Goal: Task Accomplishment & Management: Manage account settings

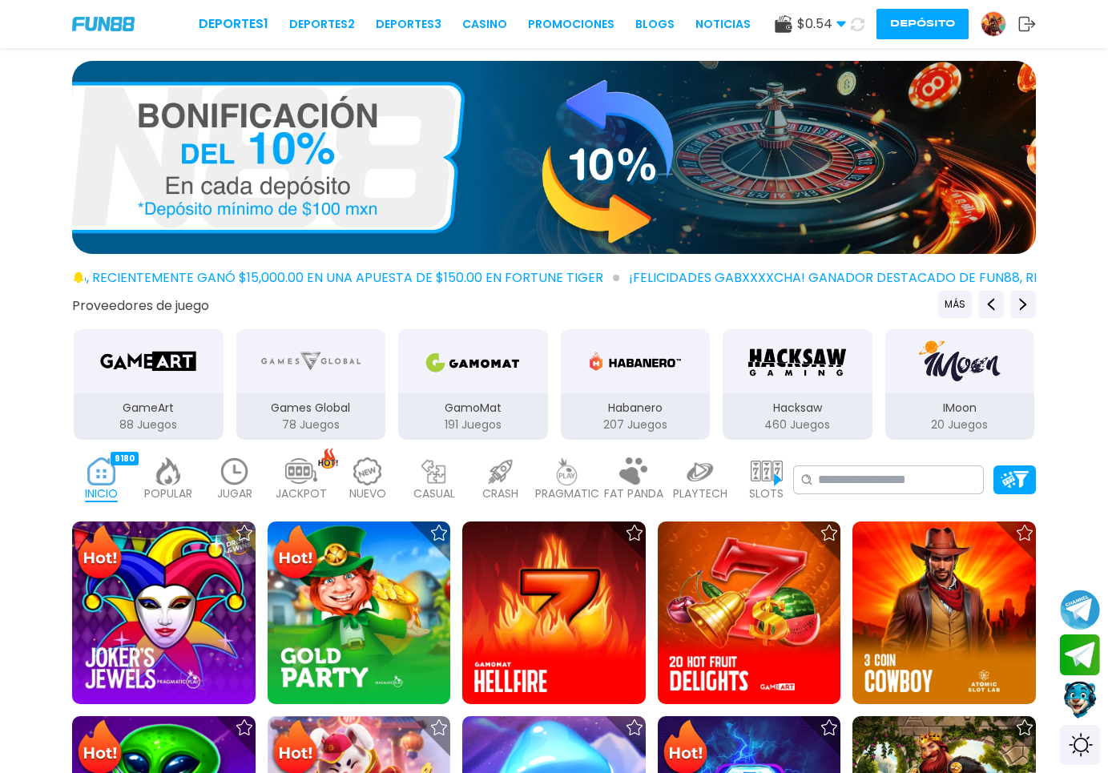
click at [856, 21] on icon at bounding box center [858, 25] width 14 height 14
click at [994, 31] on img at bounding box center [994, 24] width 24 height 24
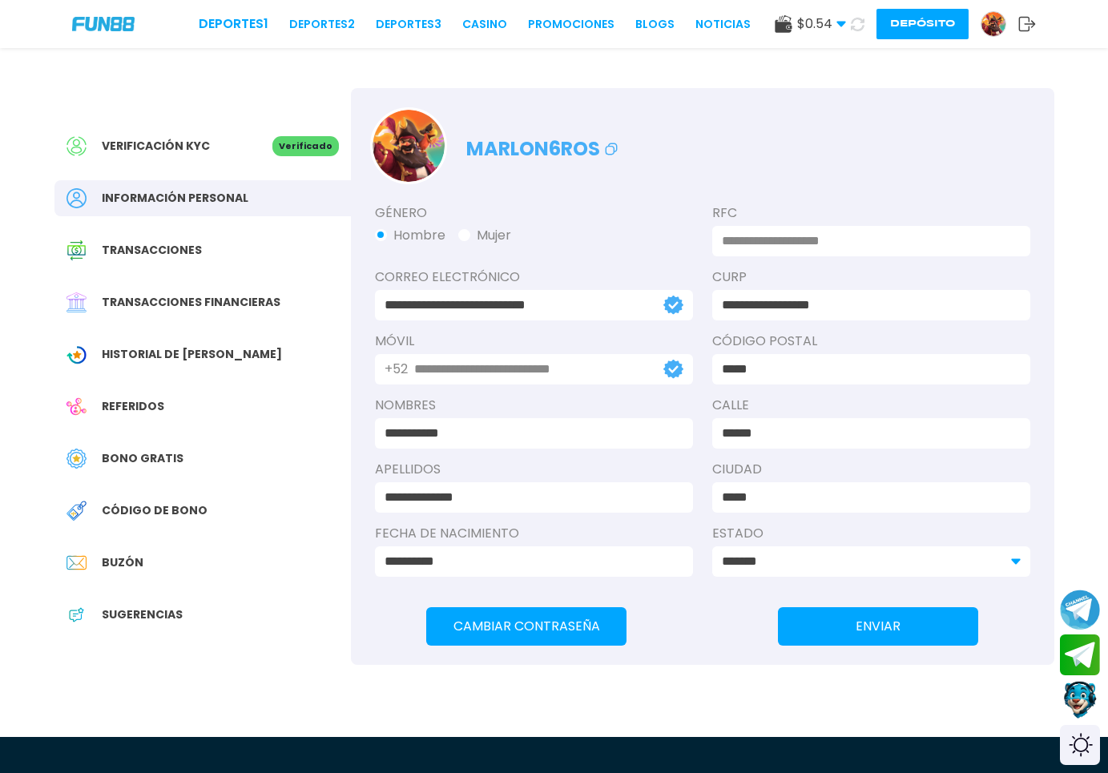
click at [212, 358] on span "Historial de [PERSON_NAME]" at bounding box center [192, 354] width 180 height 17
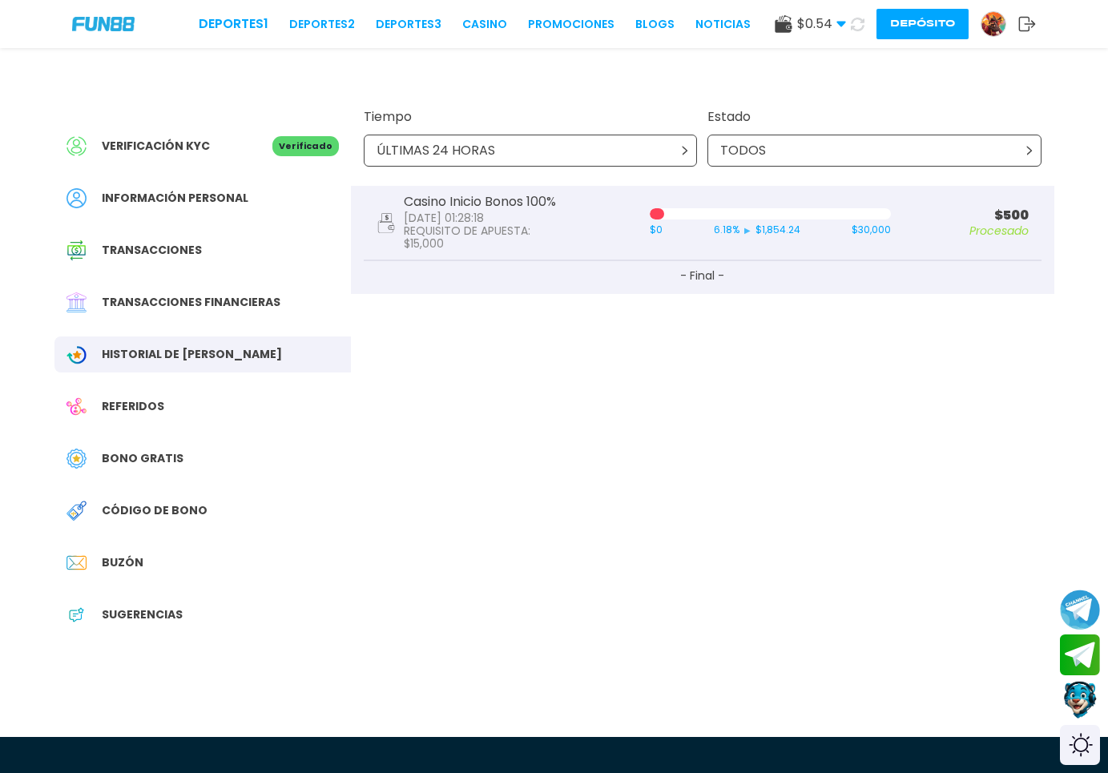
click at [145, 520] on div "Código de bono" at bounding box center [202, 511] width 296 height 36
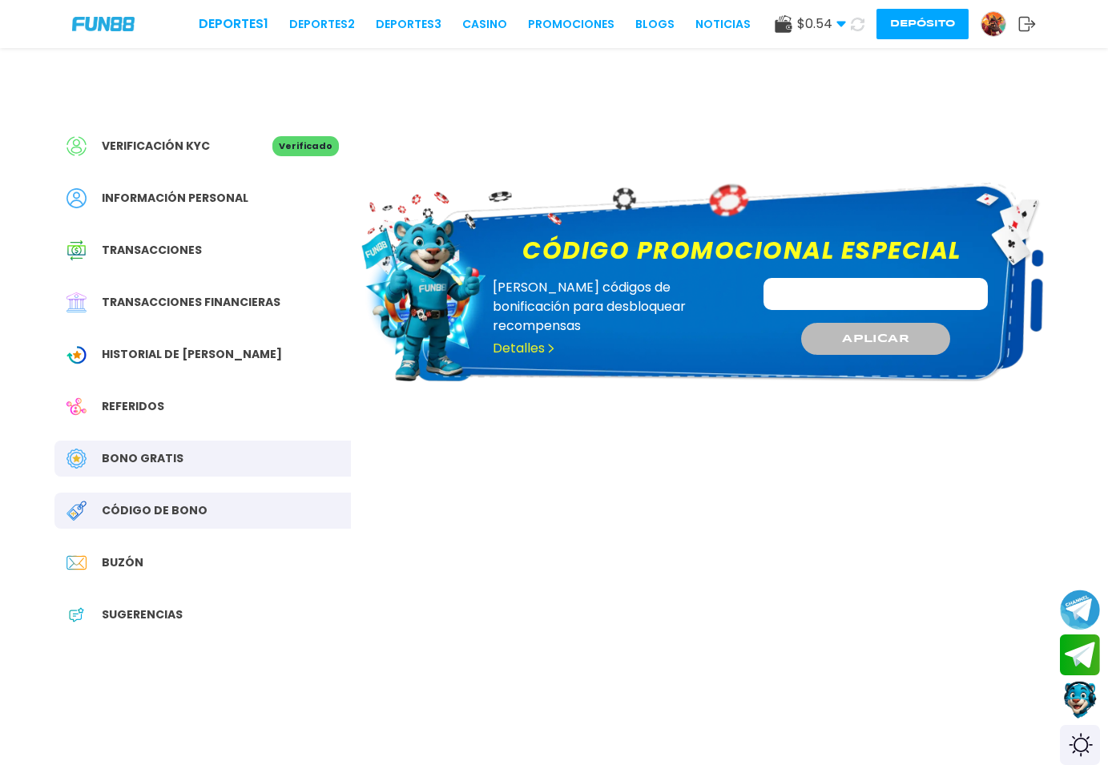
click at [800, 295] on input "Código promocional especial" at bounding box center [876, 294] width 224 height 32
type input "**********"
click at [848, 325] on button "APLICAR" at bounding box center [876, 339] width 152 height 33
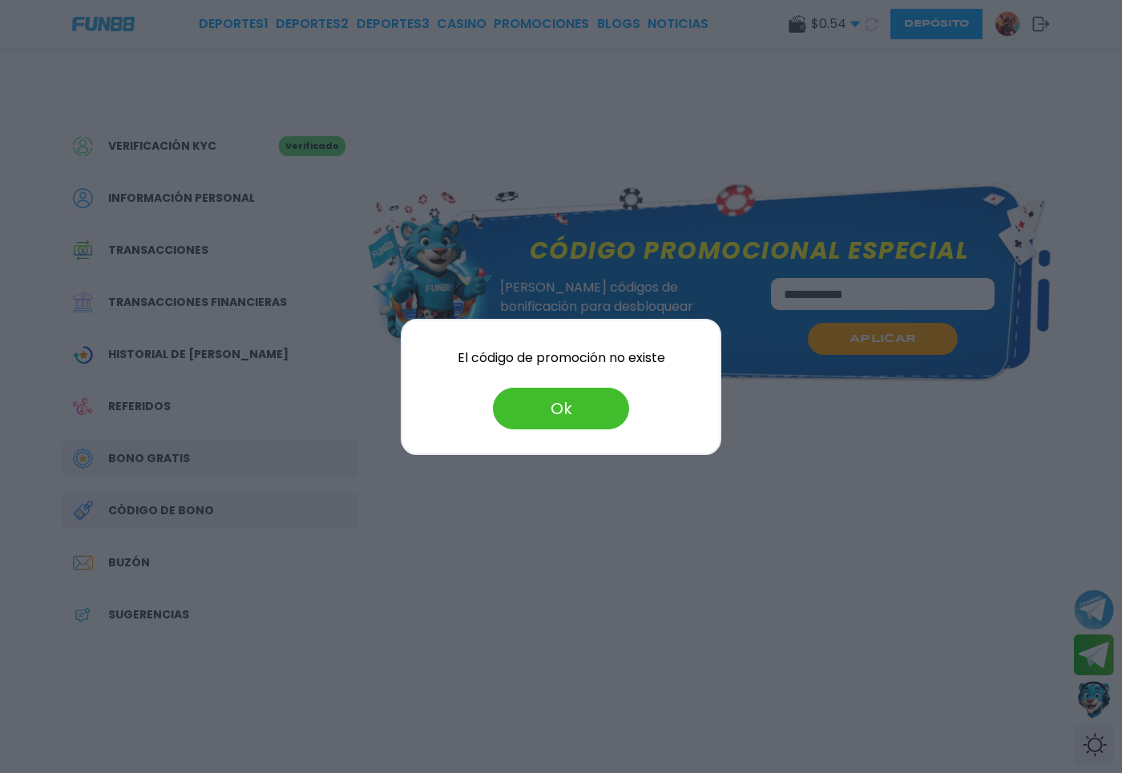
click at [593, 398] on button "Ok" at bounding box center [561, 409] width 136 height 42
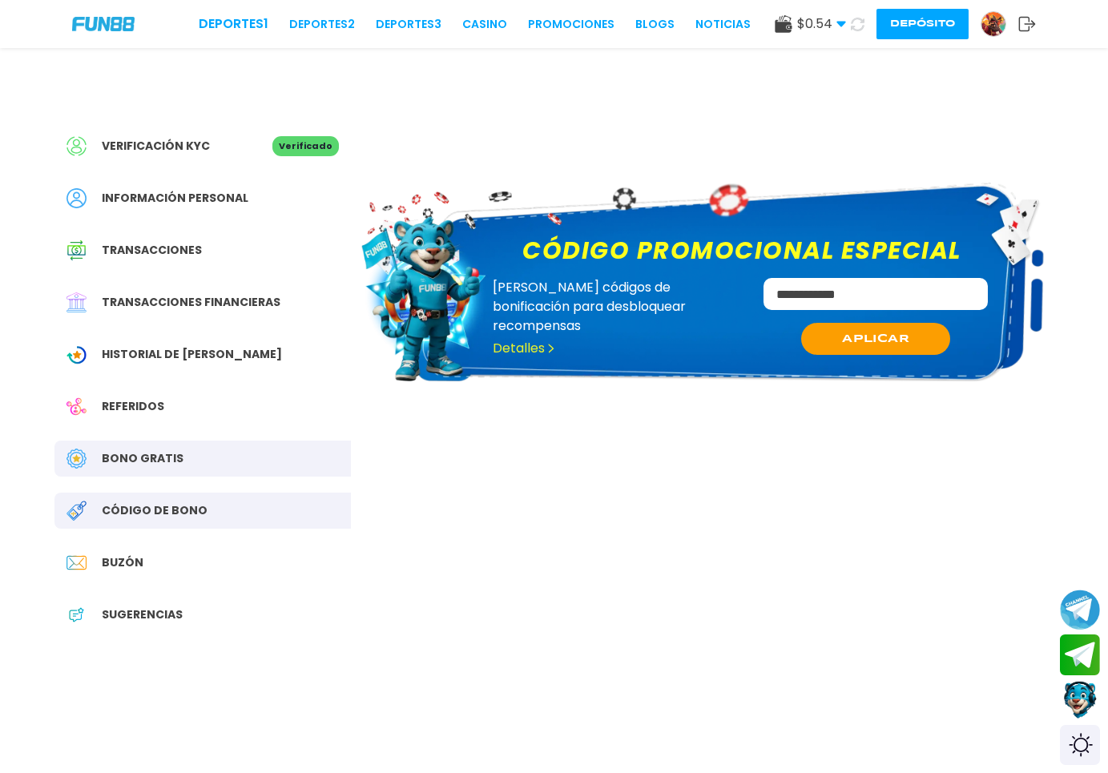
click at [1040, 22] on div "Deportes 1 Deportes 2 Deportes 3 CASINO Promociones BLOGS NOTICIAS $ 0.54 Diner…" at bounding box center [554, 24] width 1108 height 48
click at [1032, 22] on icon at bounding box center [1027, 24] width 18 height 16
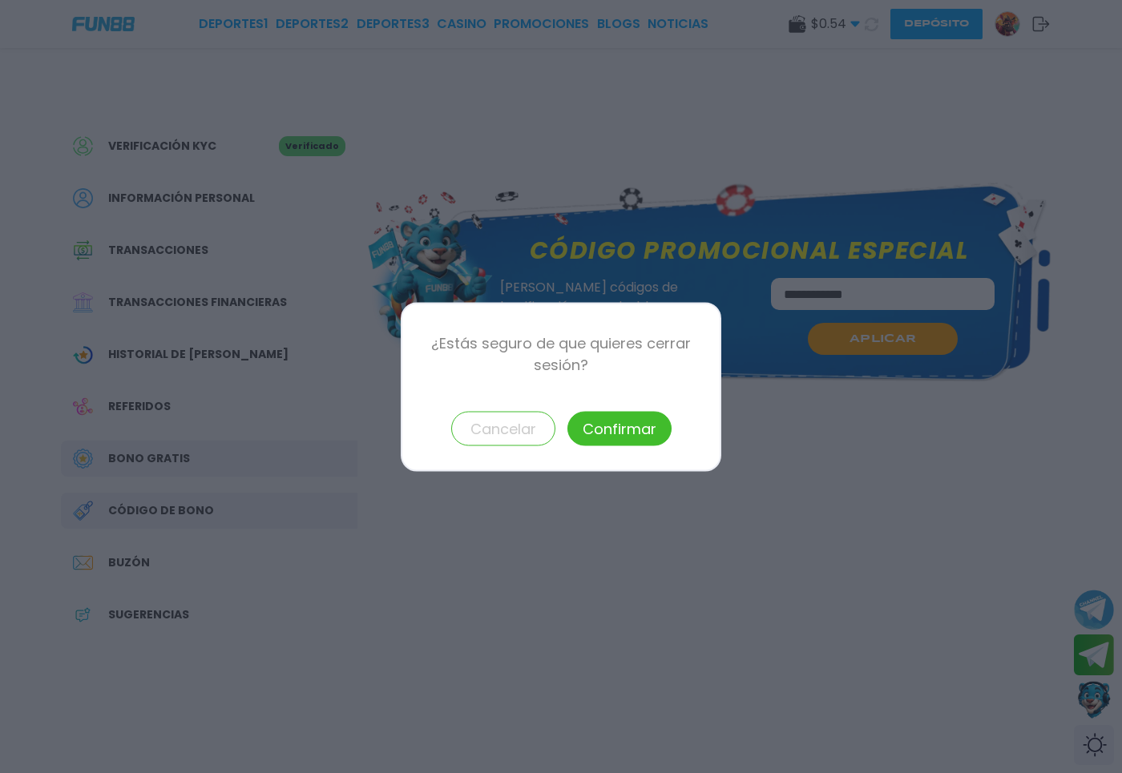
click at [597, 421] on button "Confirmar" at bounding box center [619, 428] width 104 height 34
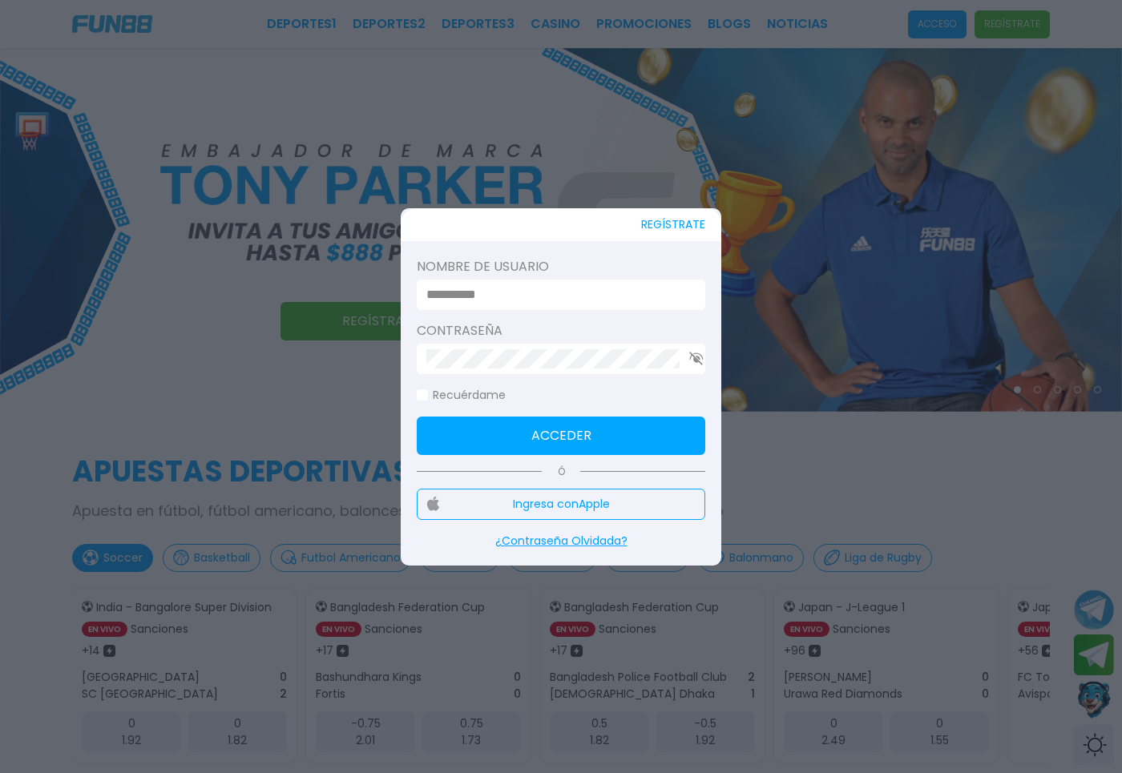
click at [522, 294] on input at bounding box center [556, 294] width 260 height 19
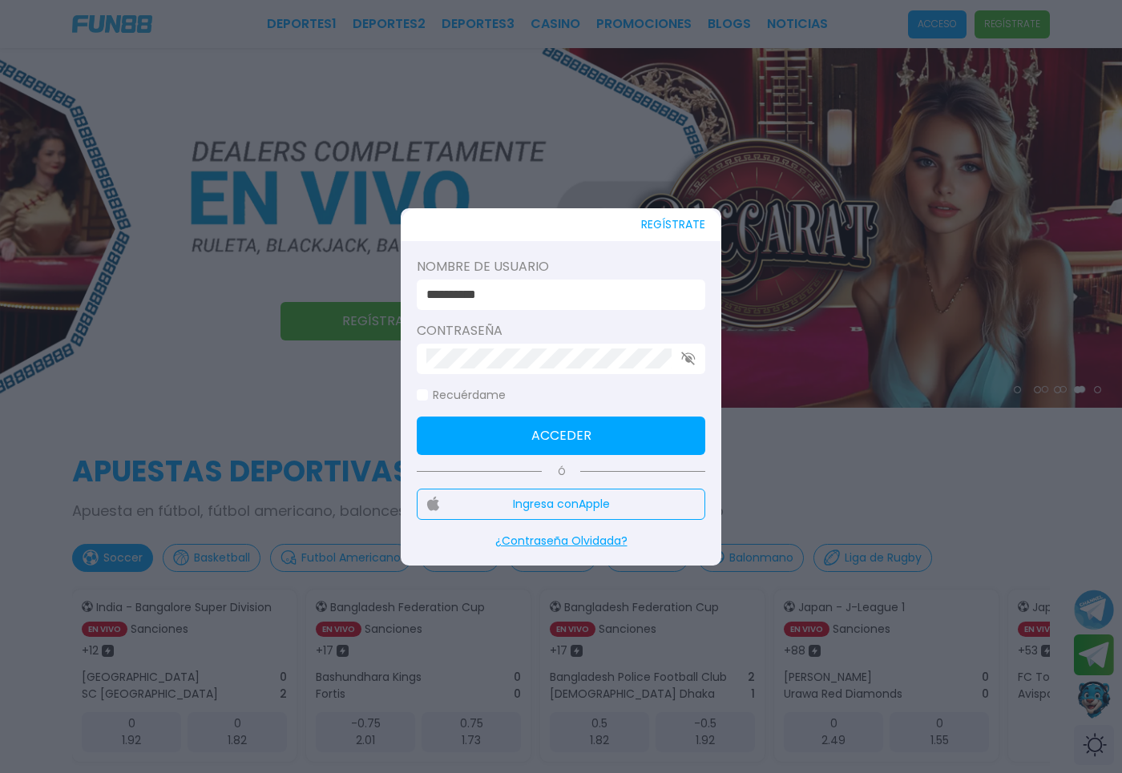
type input "**********"
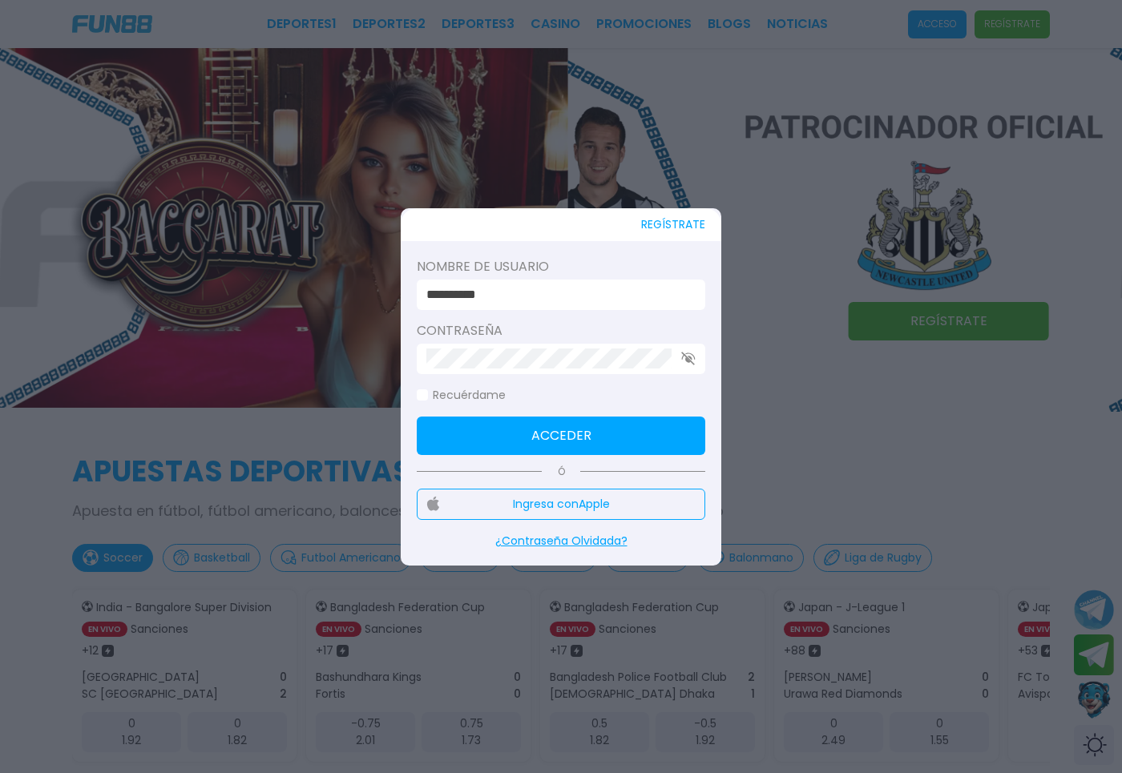
click at [478, 456] on div "**********" at bounding box center [561, 386] width 321 height 357
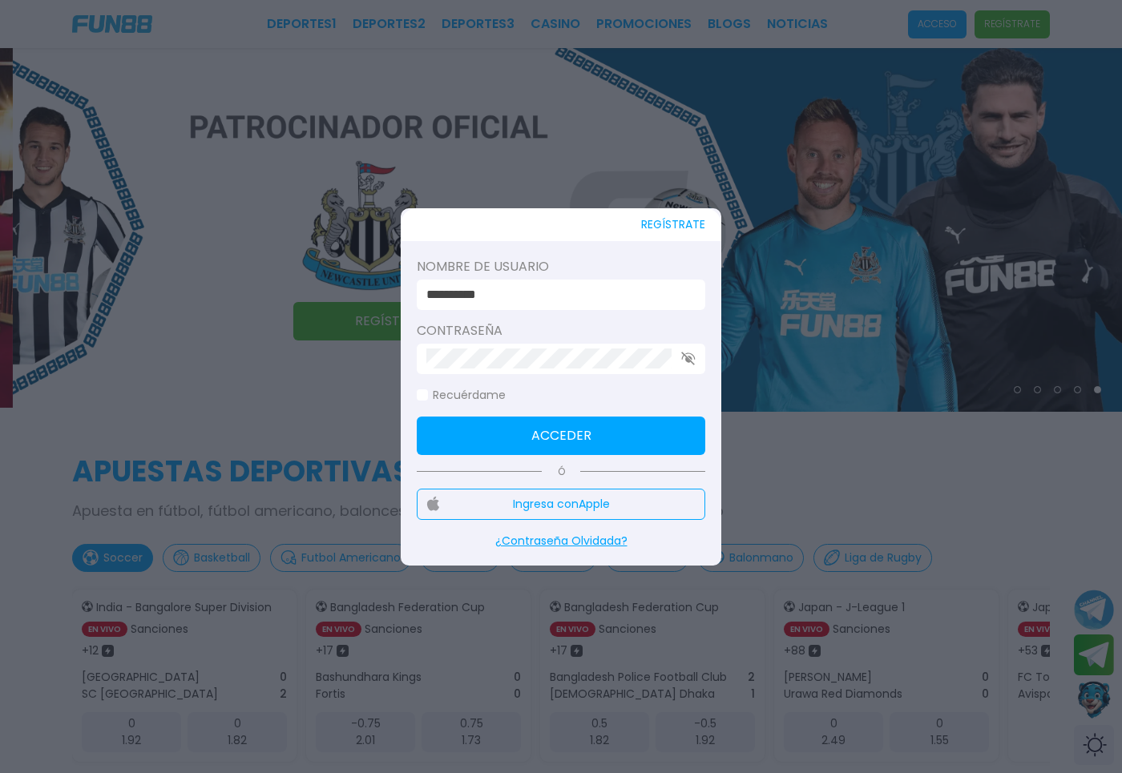
click at [480, 445] on button "Acceder" at bounding box center [561, 436] width 288 height 38
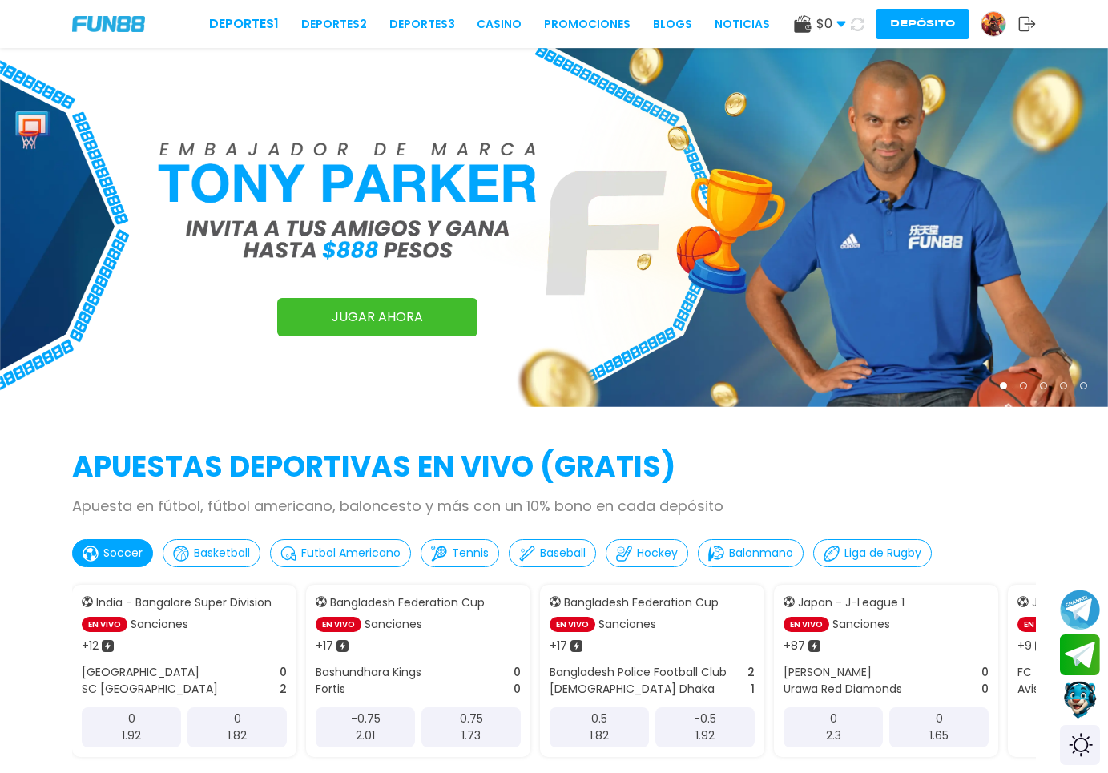
click at [1001, 30] on img at bounding box center [994, 24] width 24 height 24
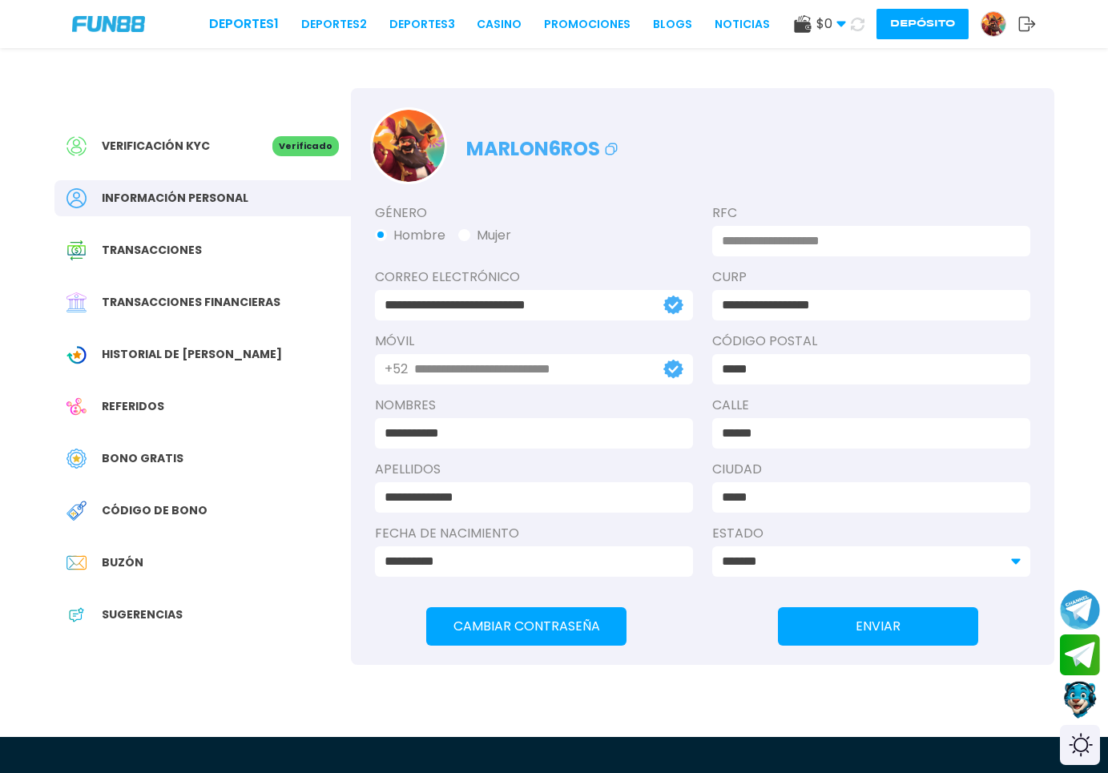
click at [223, 144] on div "Verificación KYC" at bounding box center [170, 146] width 206 height 20
click at [149, 308] on span "Transacciones financieras" at bounding box center [191, 302] width 179 height 17
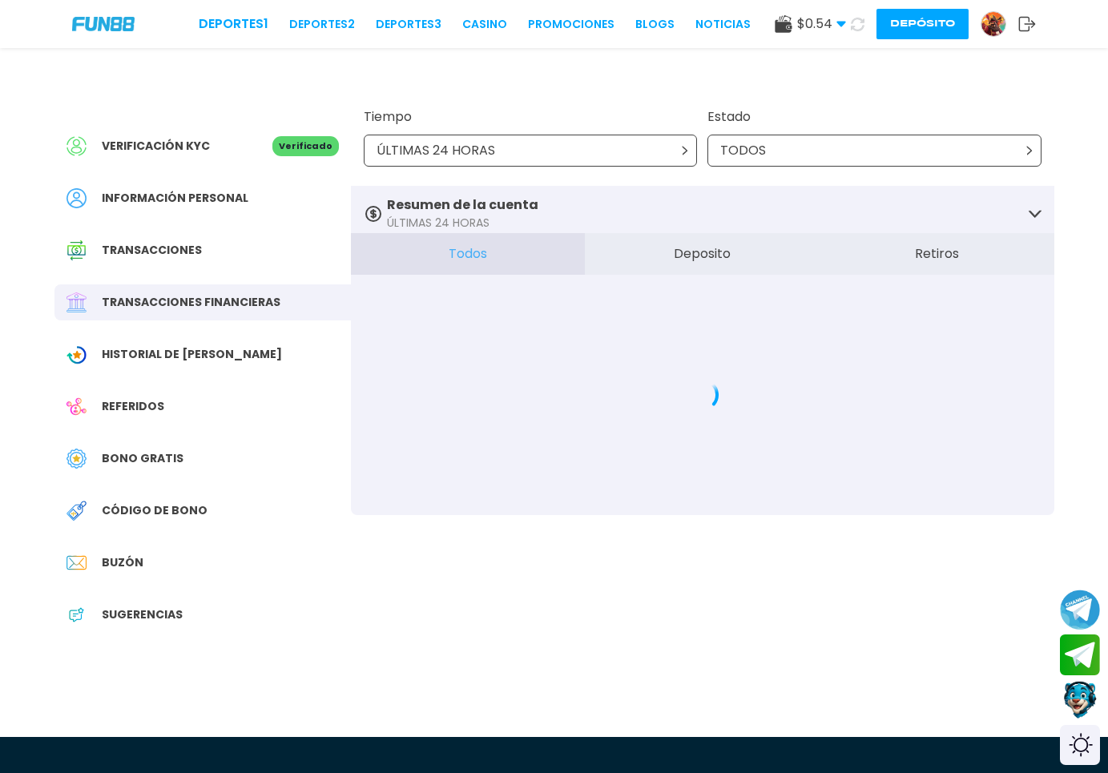
click at [631, 159] on div "ÚLTIMAS 24 HORAS" at bounding box center [531, 151] width 334 height 32
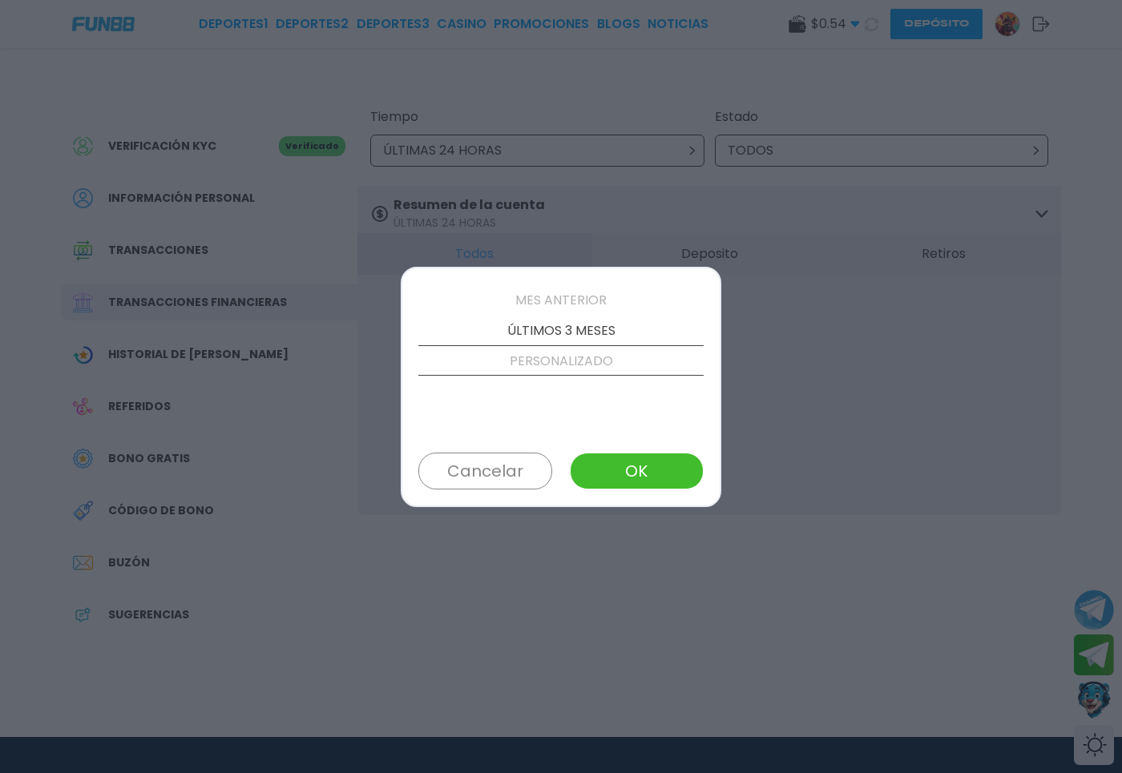
scroll to position [183, 0]
click at [554, 302] on p "MES ANTERIOR" at bounding box center [560, 299] width 285 height 30
click at [554, 320] on p "ESTE MES" at bounding box center [560, 330] width 285 height 30
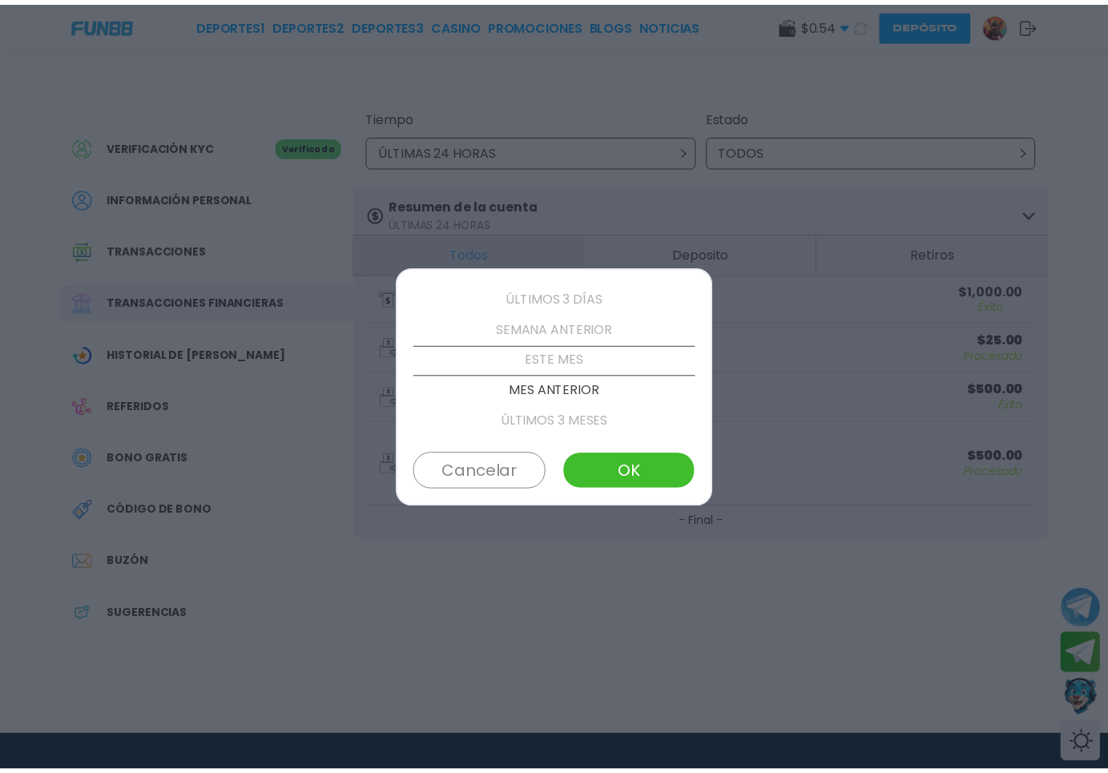
scroll to position [91, 0]
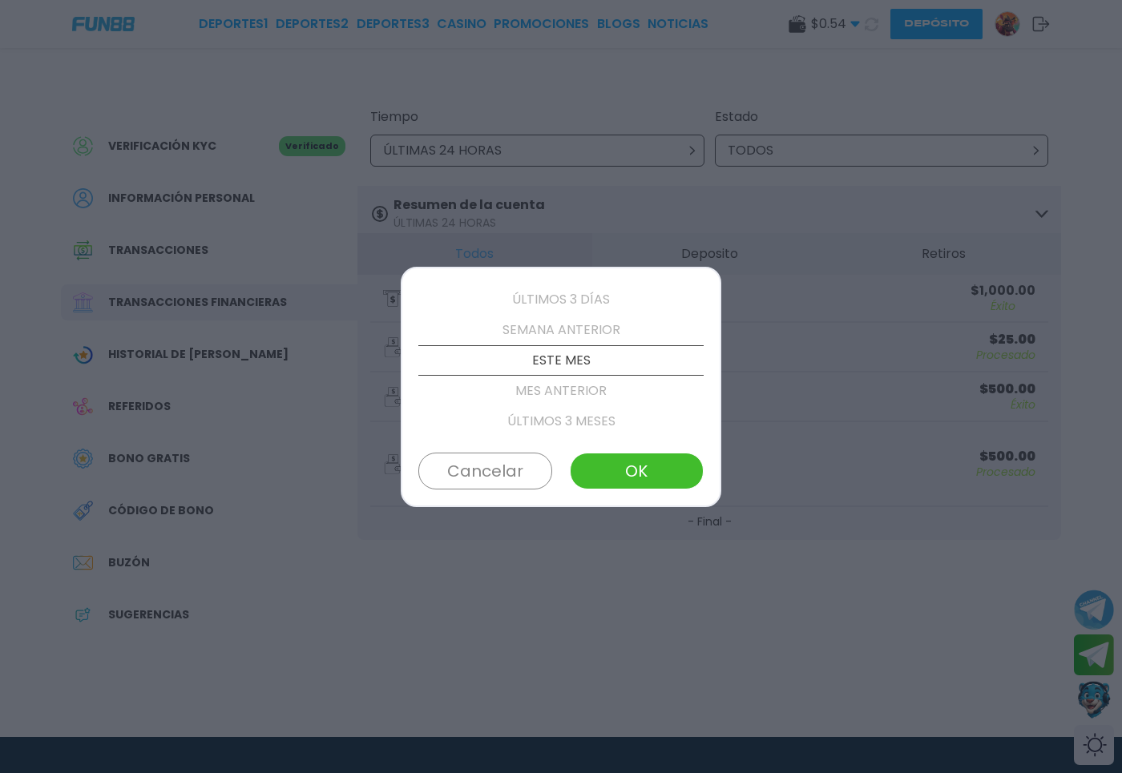
click at [639, 457] on button "OK" at bounding box center [637, 471] width 134 height 37
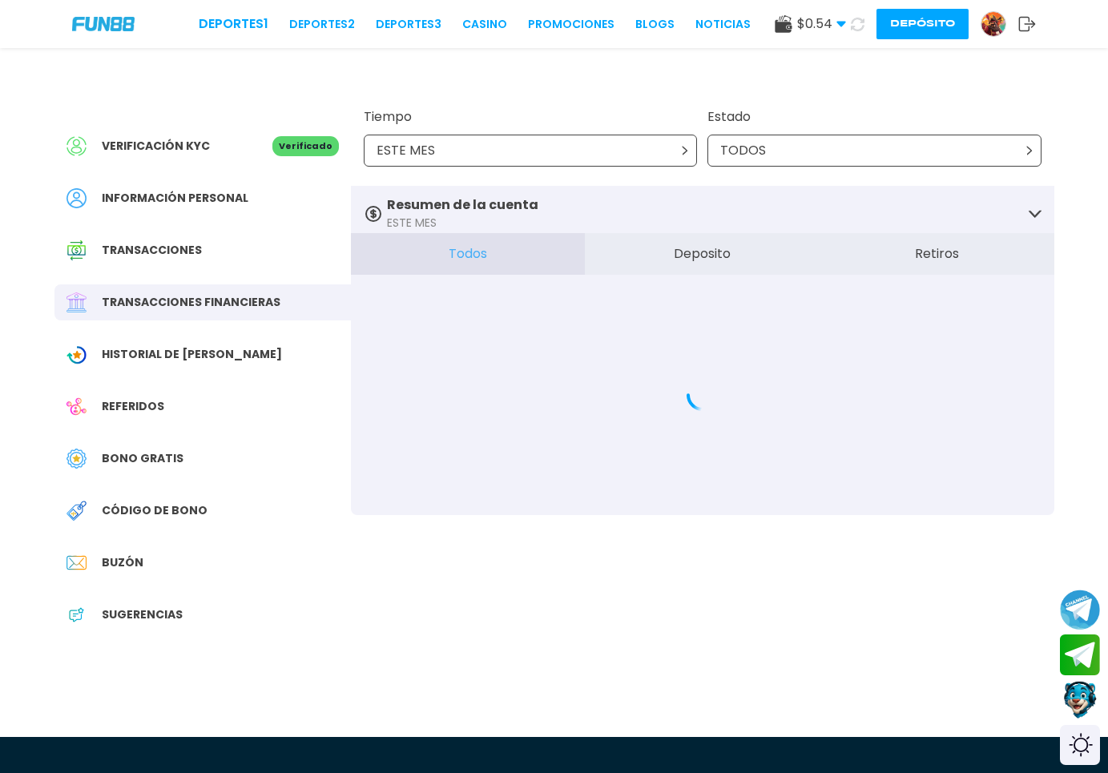
click at [994, 22] on img at bounding box center [994, 24] width 24 height 24
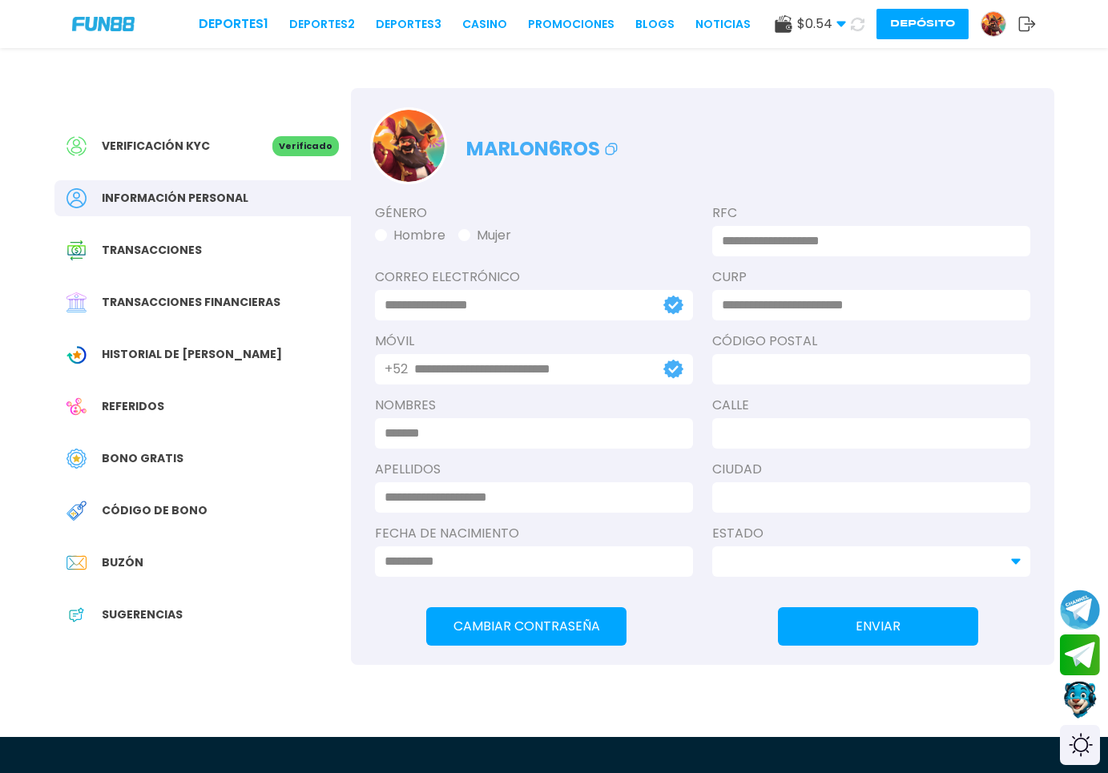
type input "**********"
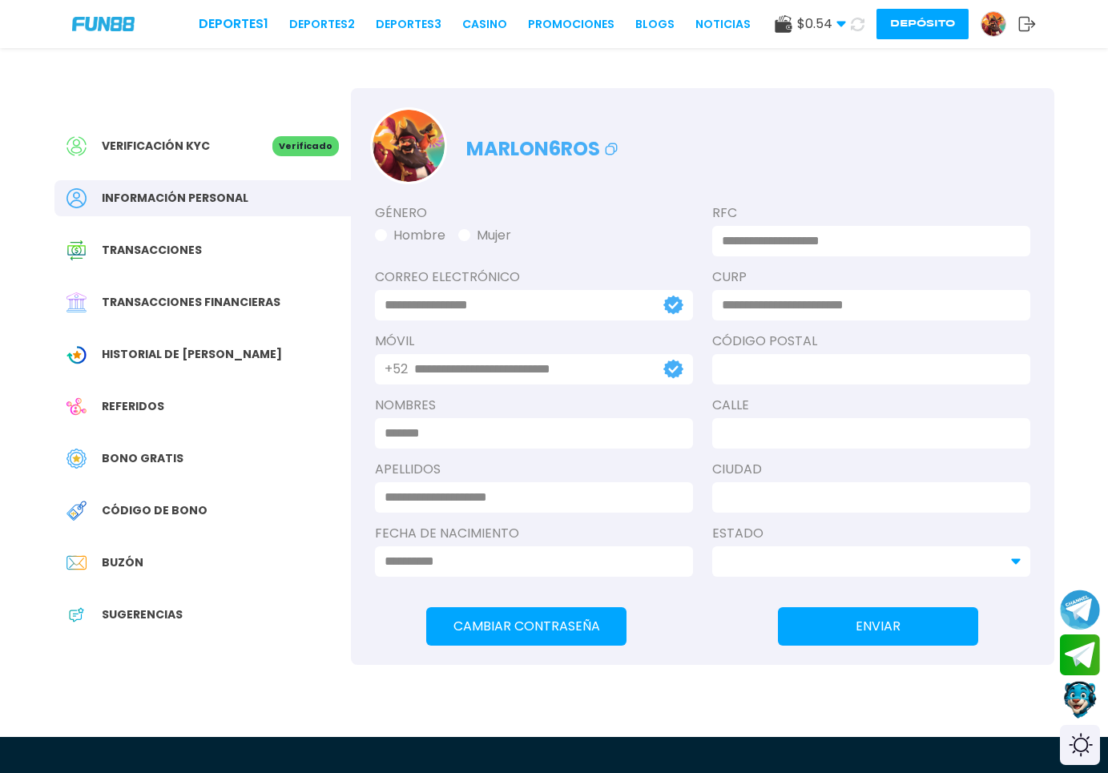
type input "**********"
type input "*****"
type input "******"
type input "*****"
type input "*******"
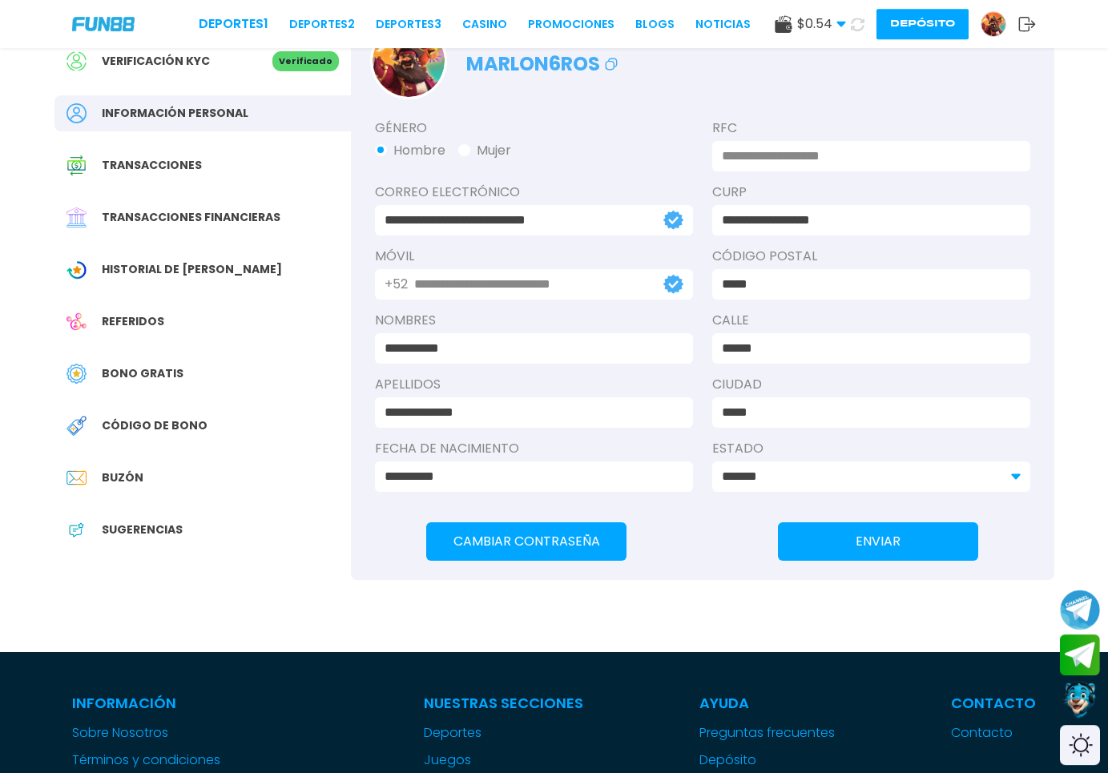
scroll to position [163, 0]
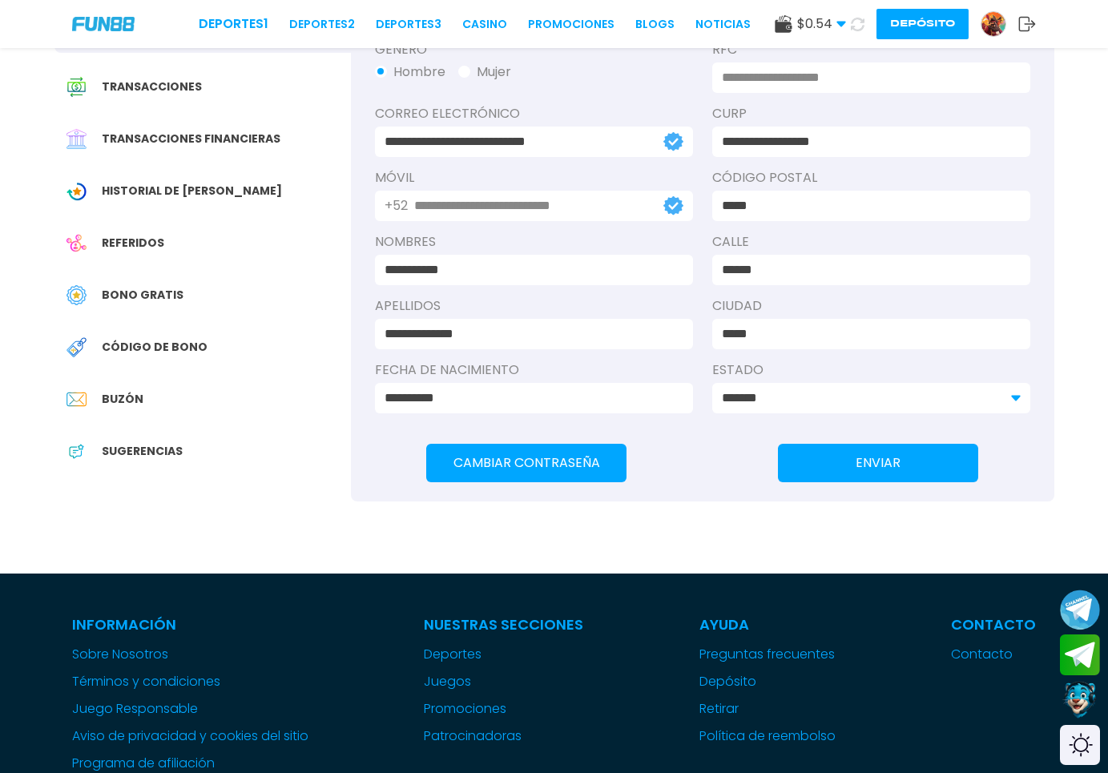
click at [148, 150] on div "Transacciones financieras" at bounding box center [202, 139] width 296 height 36
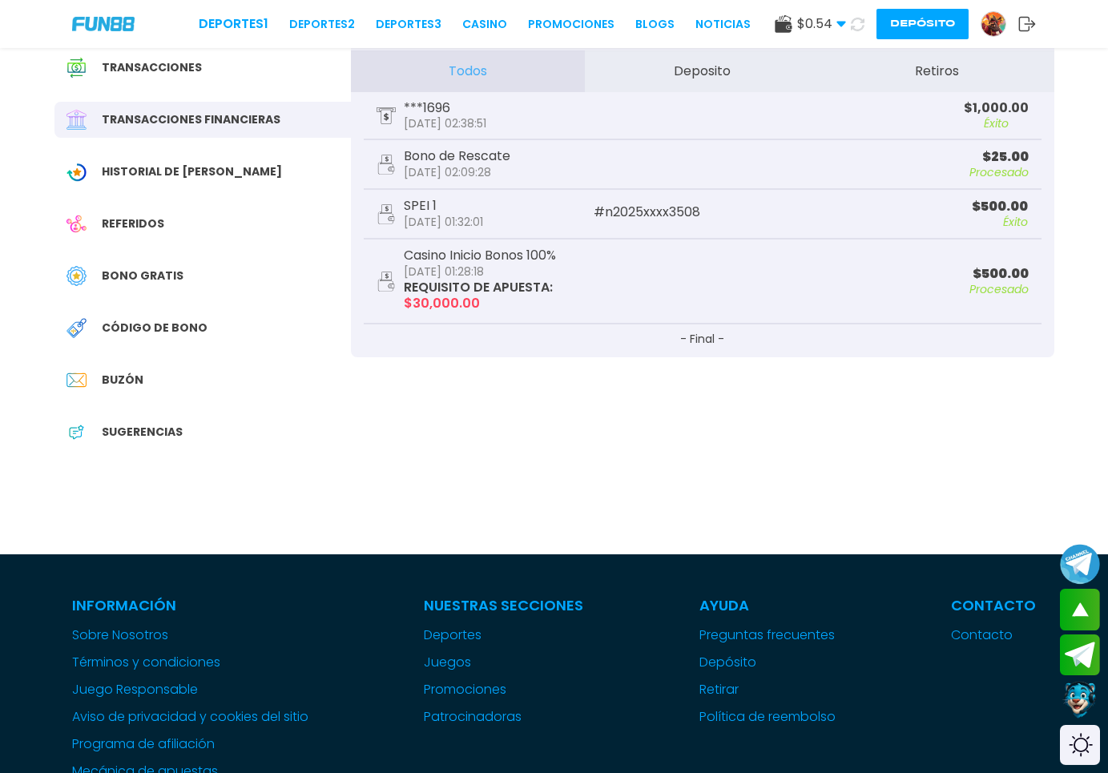
scroll to position [163, 0]
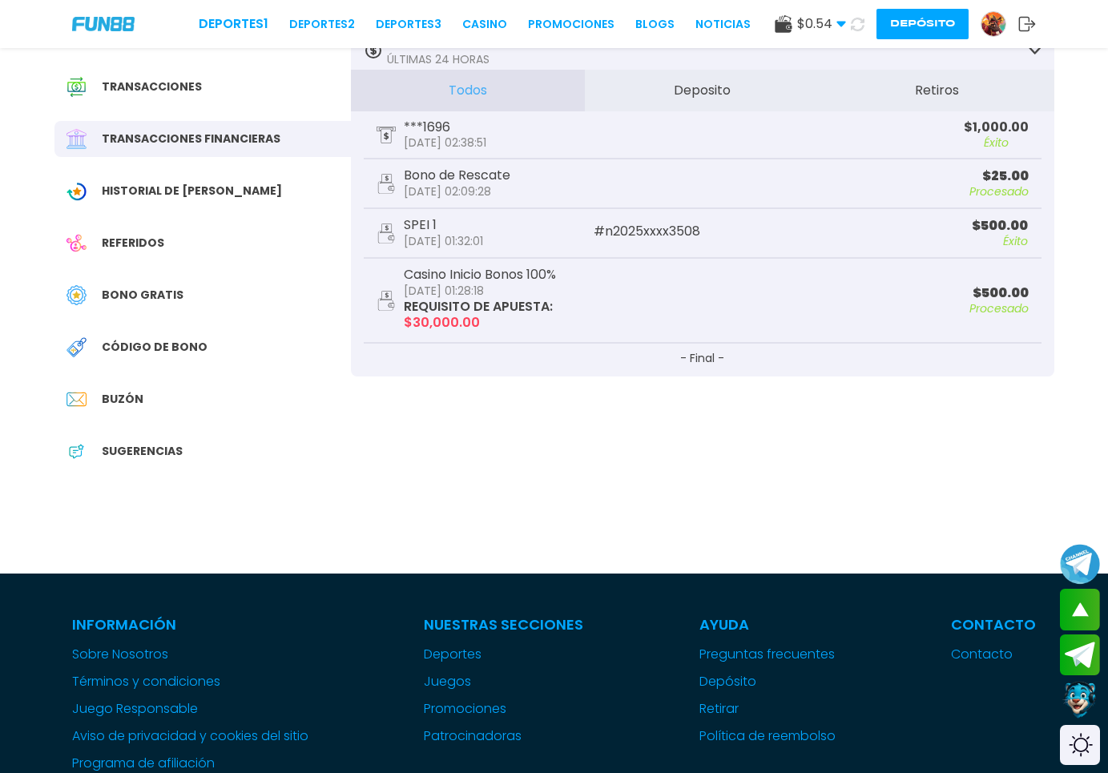
click at [136, 198] on span "Historial de [PERSON_NAME]" at bounding box center [192, 191] width 180 height 17
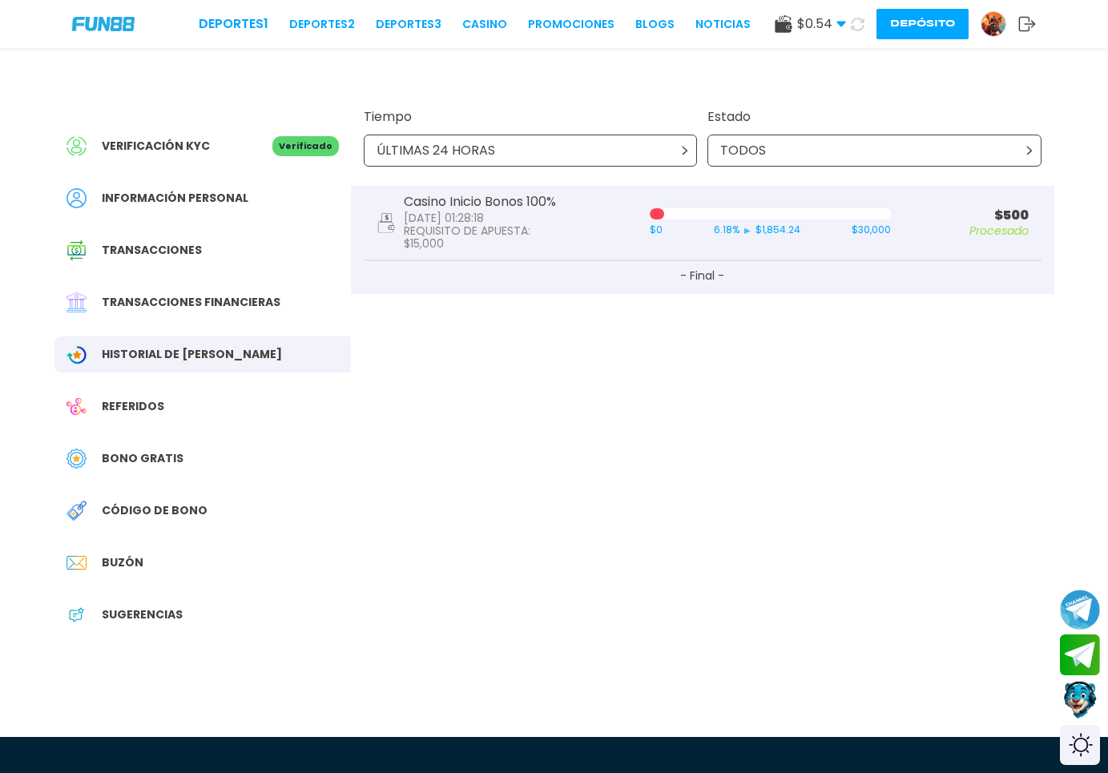
click at [125, 394] on div "Referidos" at bounding box center [202, 407] width 296 height 36
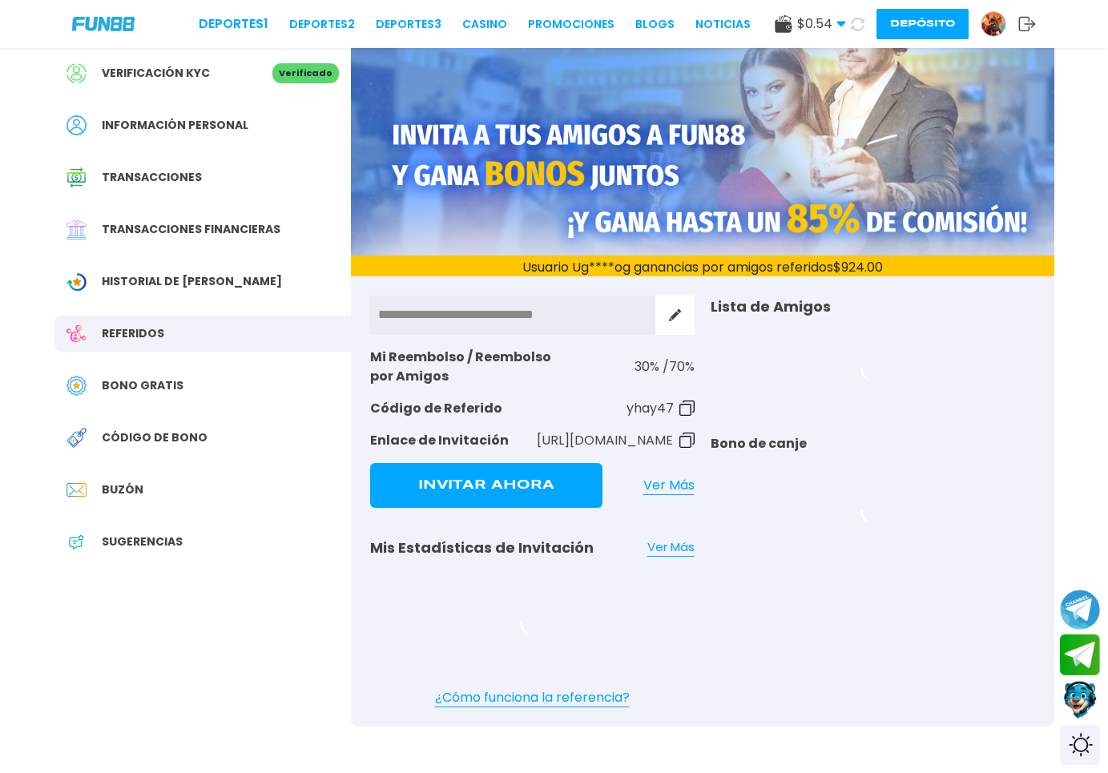
scroll to position [163, 0]
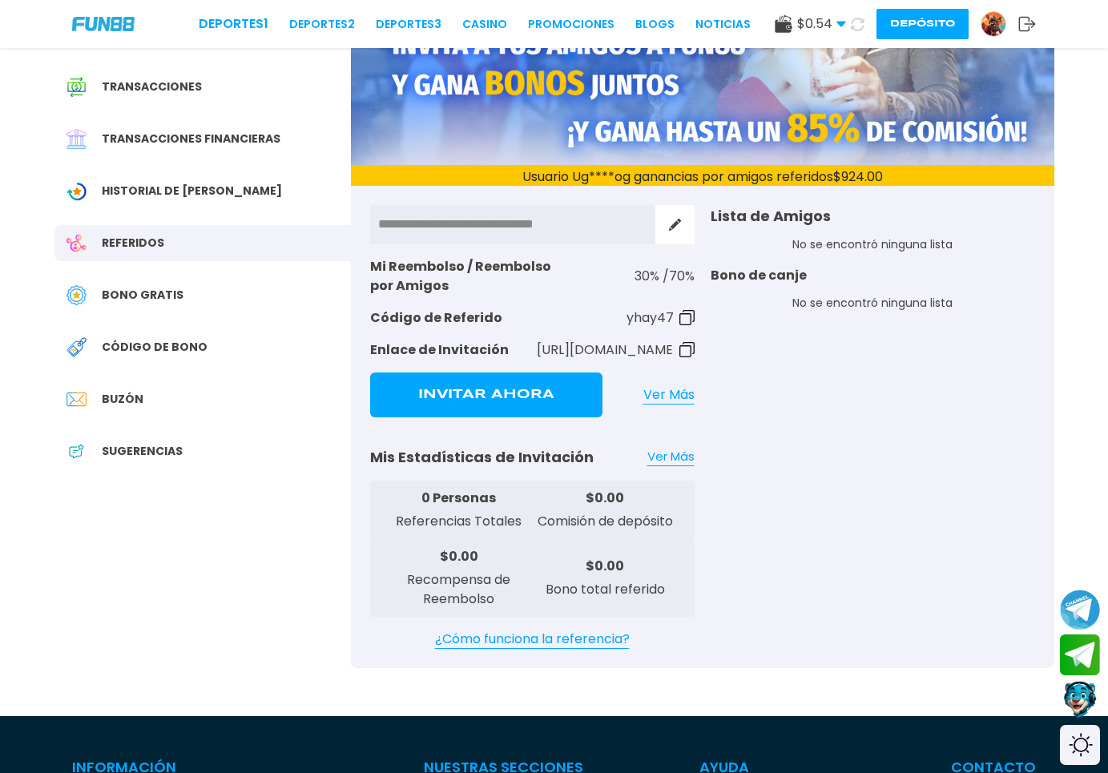
click at [143, 293] on span "Bono Gratis" at bounding box center [143, 295] width 82 height 17
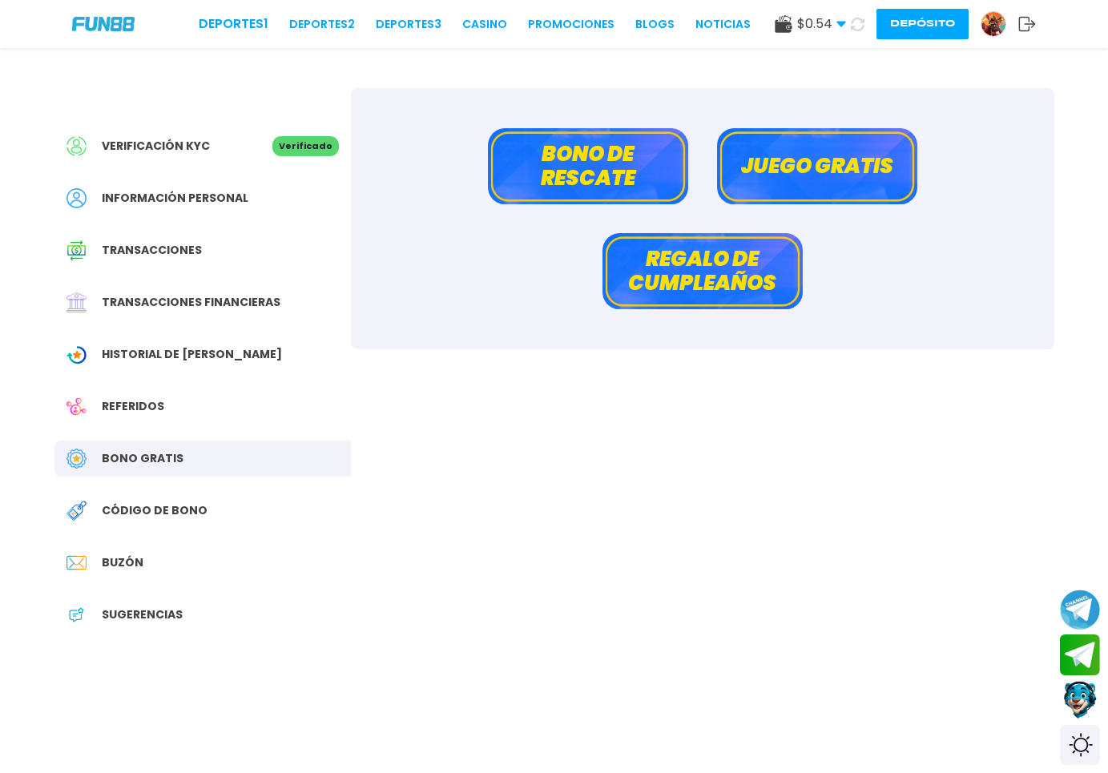
click at [843, 185] on button "Juego gratis" at bounding box center [817, 166] width 200 height 76
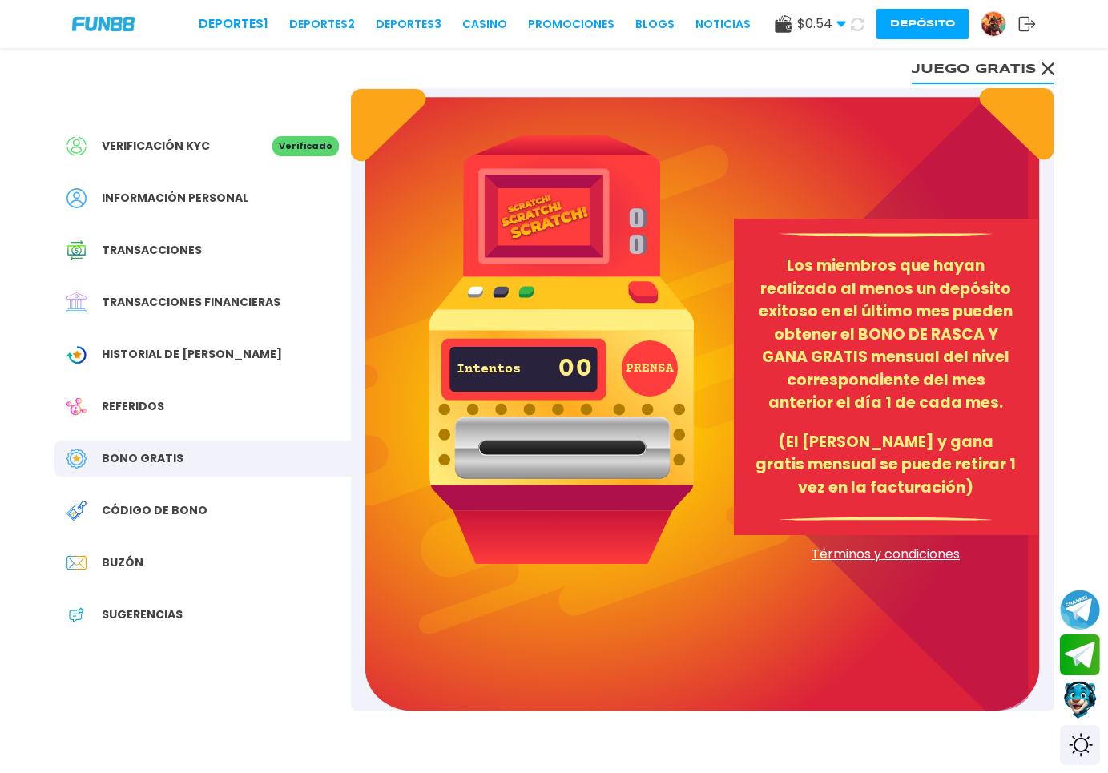
click at [1048, 77] on button "Juego gratis" at bounding box center [983, 68] width 143 height 32
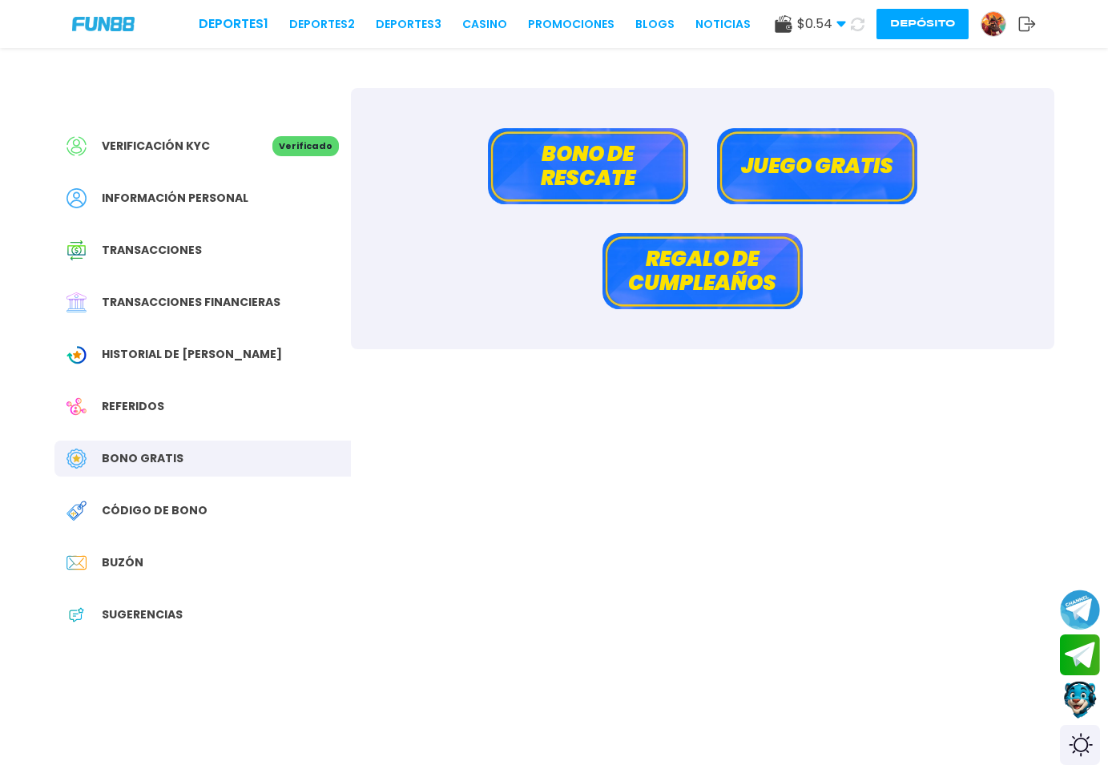
click at [581, 170] on button "Bono de rescate" at bounding box center [588, 166] width 200 height 76
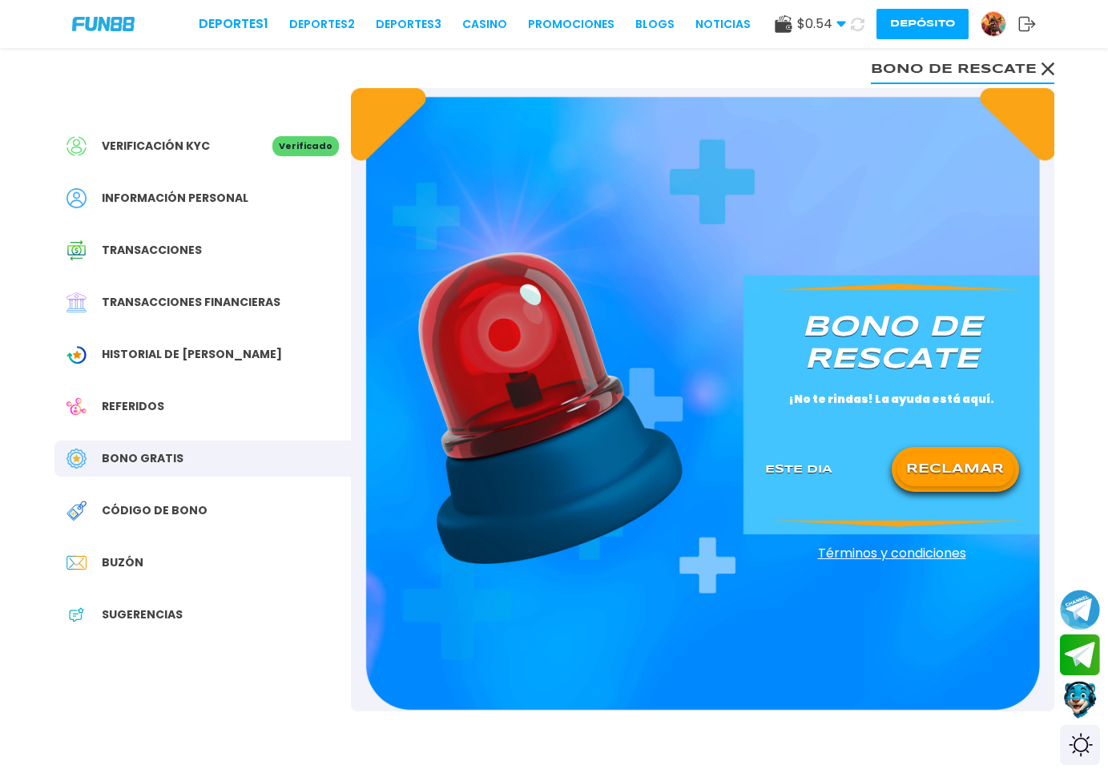
click at [951, 456] on button "RECLAMAR" at bounding box center [955, 470] width 116 height 34
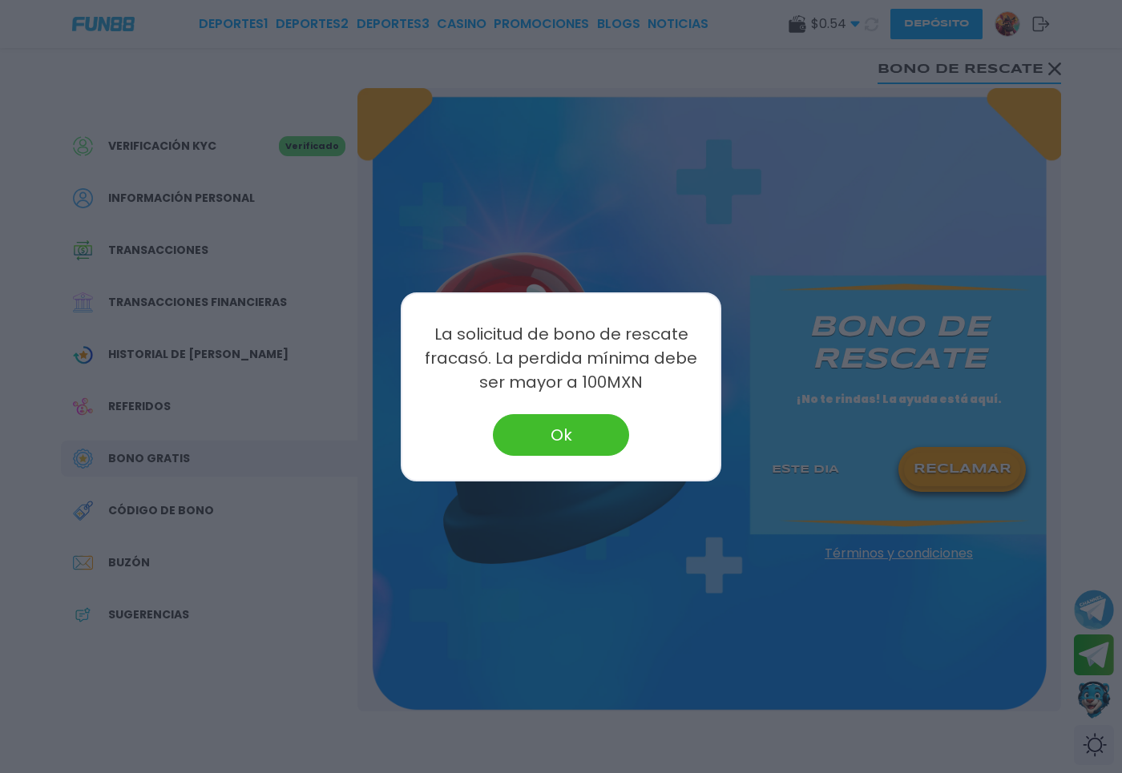
click at [566, 439] on button "Ok" at bounding box center [561, 435] width 136 height 42
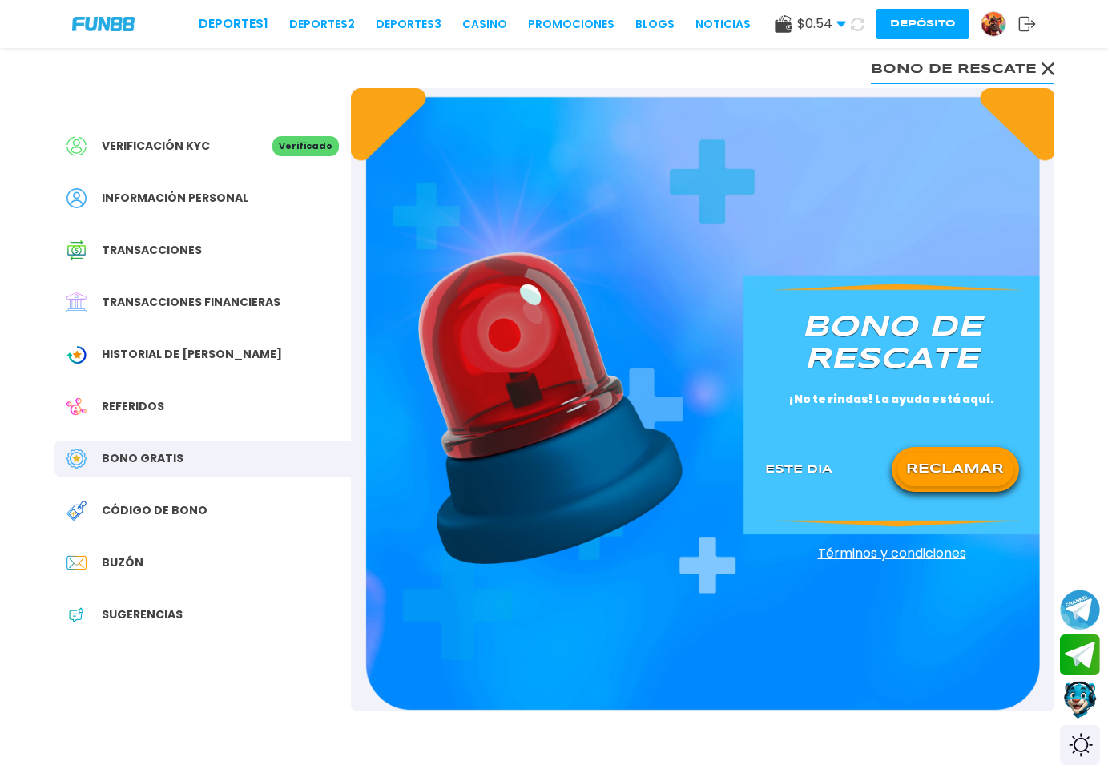
click at [128, 510] on span "Código de bono" at bounding box center [155, 510] width 106 height 17
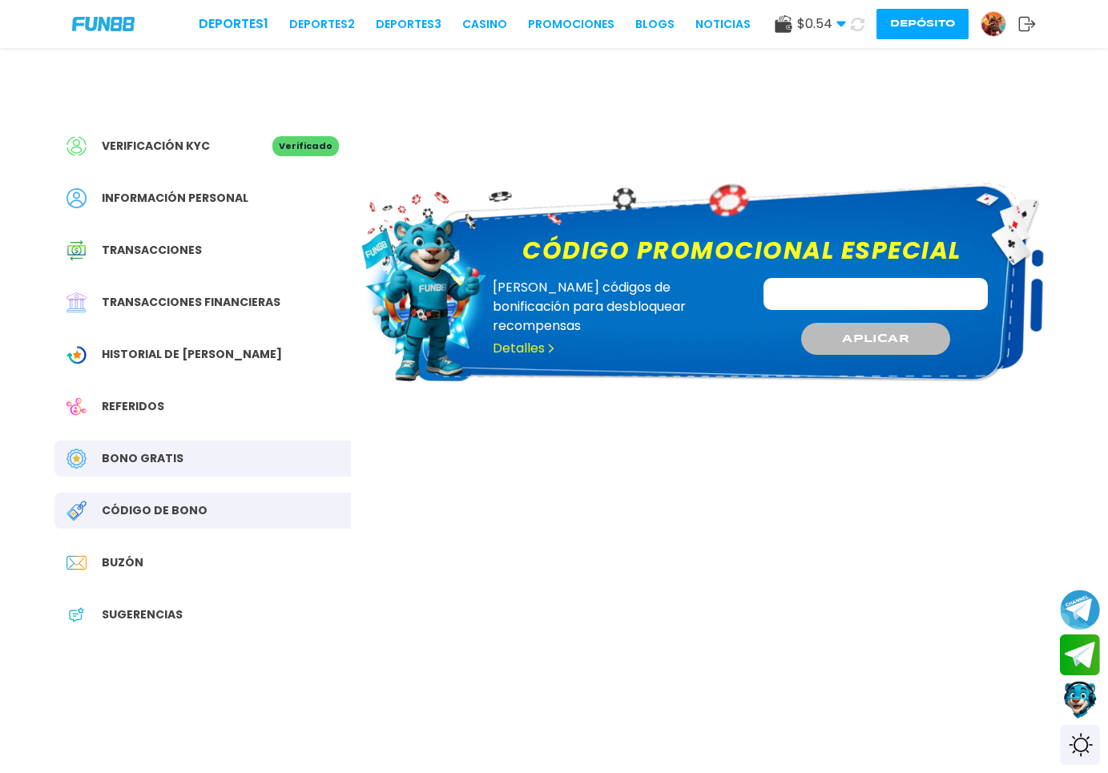
click at [137, 567] on span "Buzón" at bounding box center [123, 562] width 42 height 17
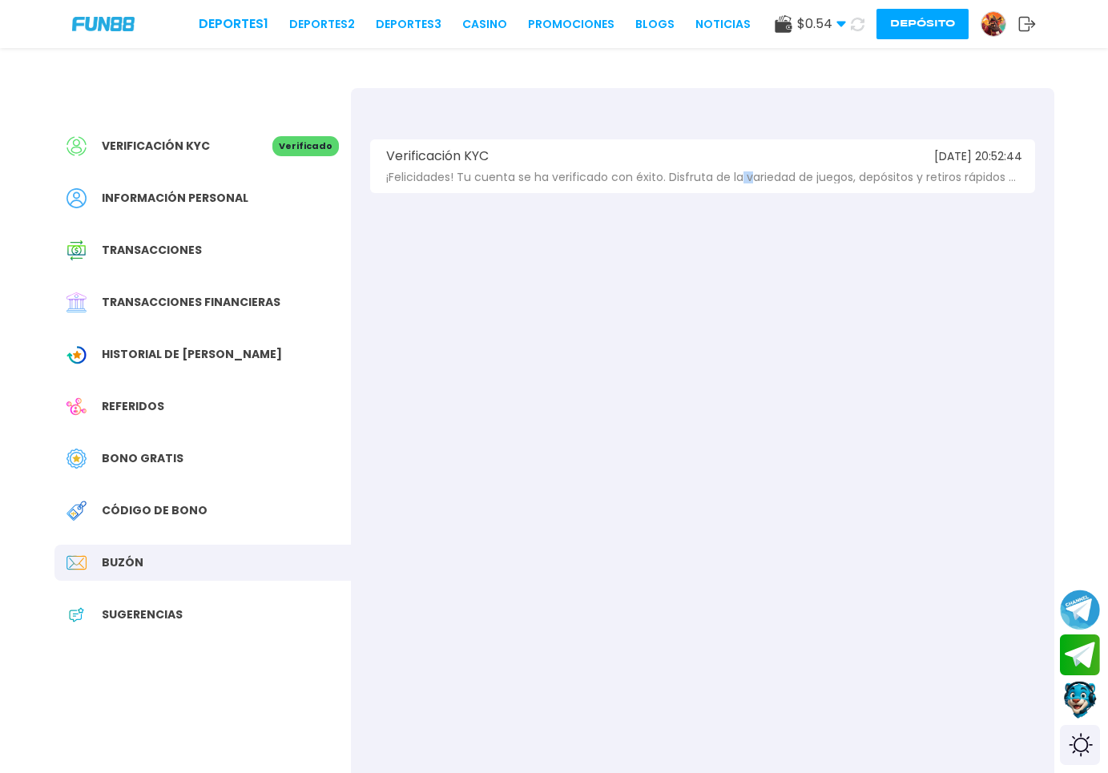
drag, startPoint x: 751, startPoint y: 169, endPoint x: 738, endPoint y: 214, distance: 46.7
click at [738, 193] on div "Verificación KYC [DATE] 20:52:44 ¡Felicidades! Tu cuenta se ha verificado con é…" at bounding box center [702, 166] width 665 height 54
click at [162, 305] on span "Transacciones financieras" at bounding box center [191, 302] width 179 height 17
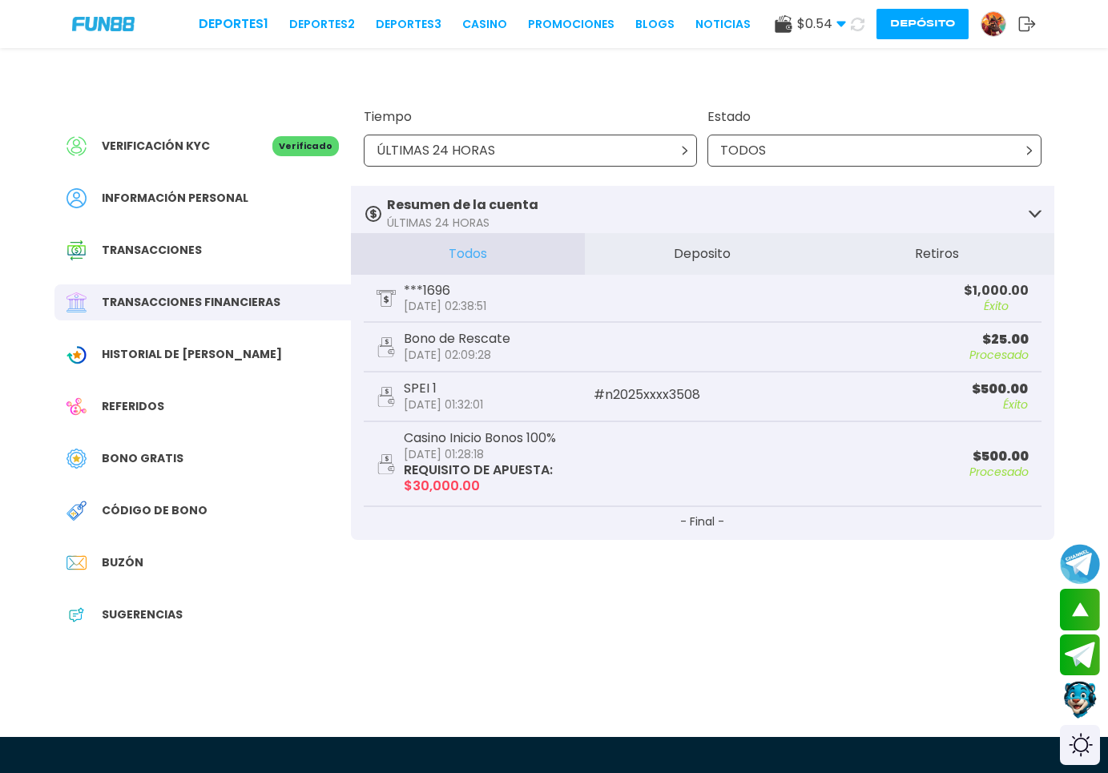
click at [176, 204] on span "Información personal" at bounding box center [175, 198] width 147 height 17
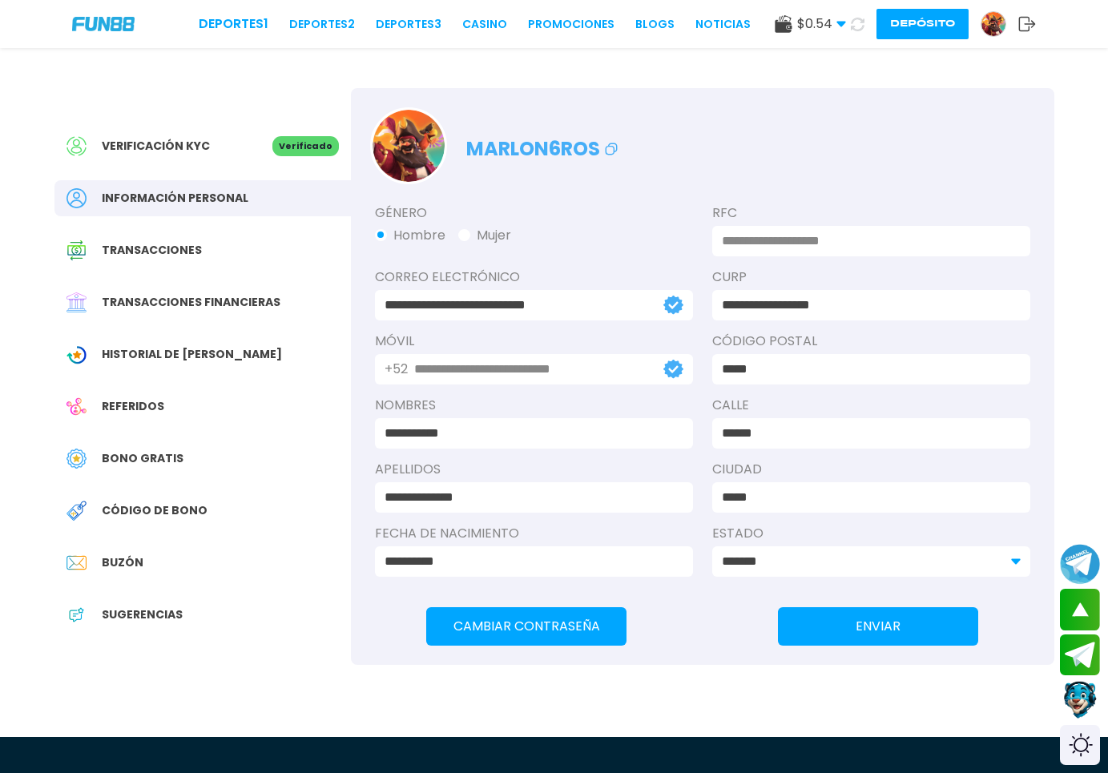
click at [175, 251] on span "Transacciones" at bounding box center [152, 250] width 100 height 17
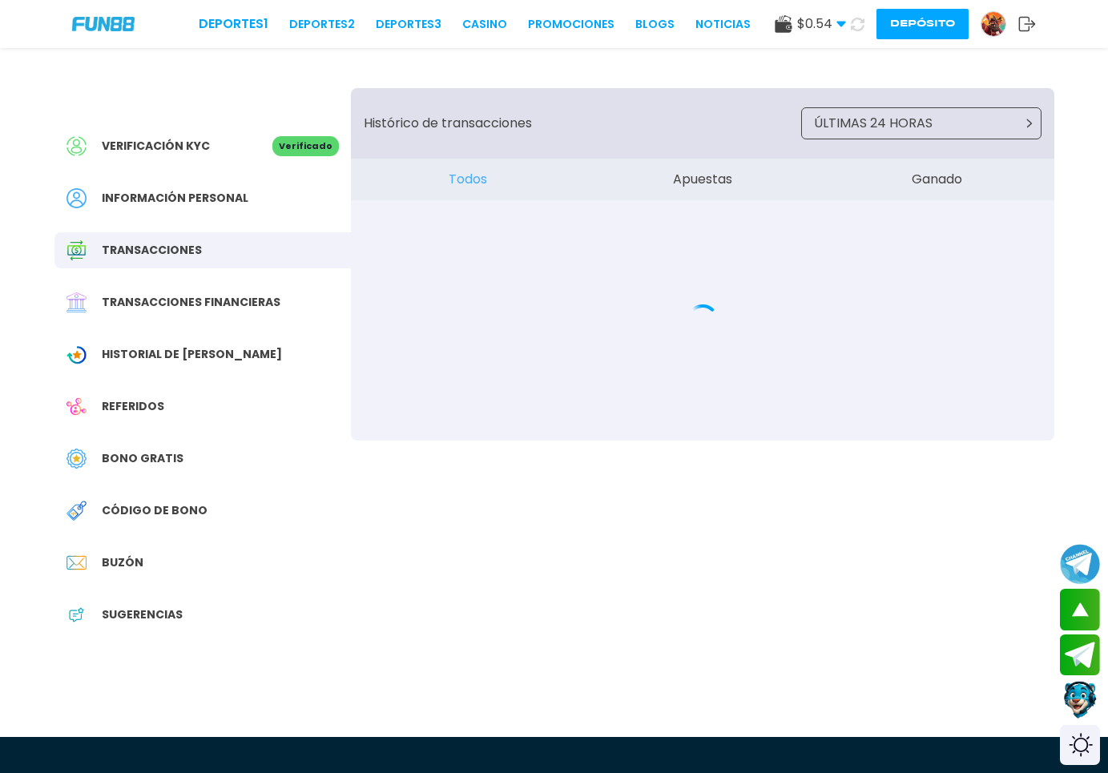
click at [240, 288] on div "Transacciones financieras" at bounding box center [202, 302] width 296 height 36
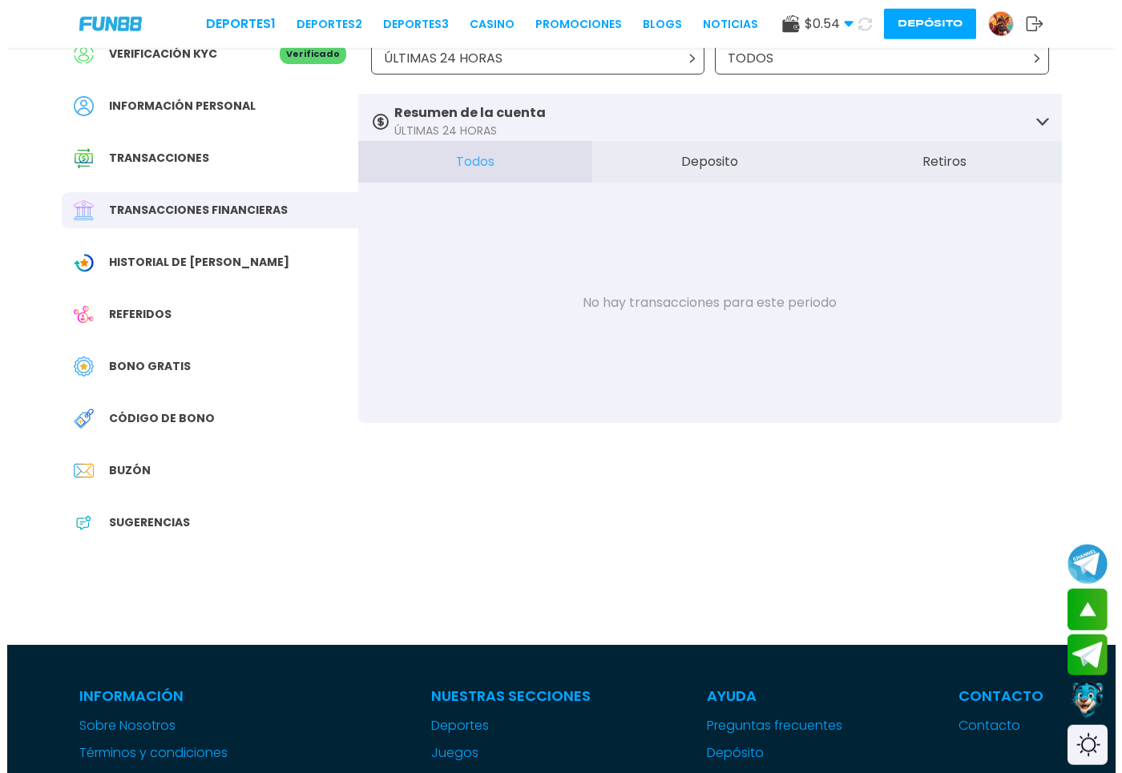
scroll to position [163, 0]
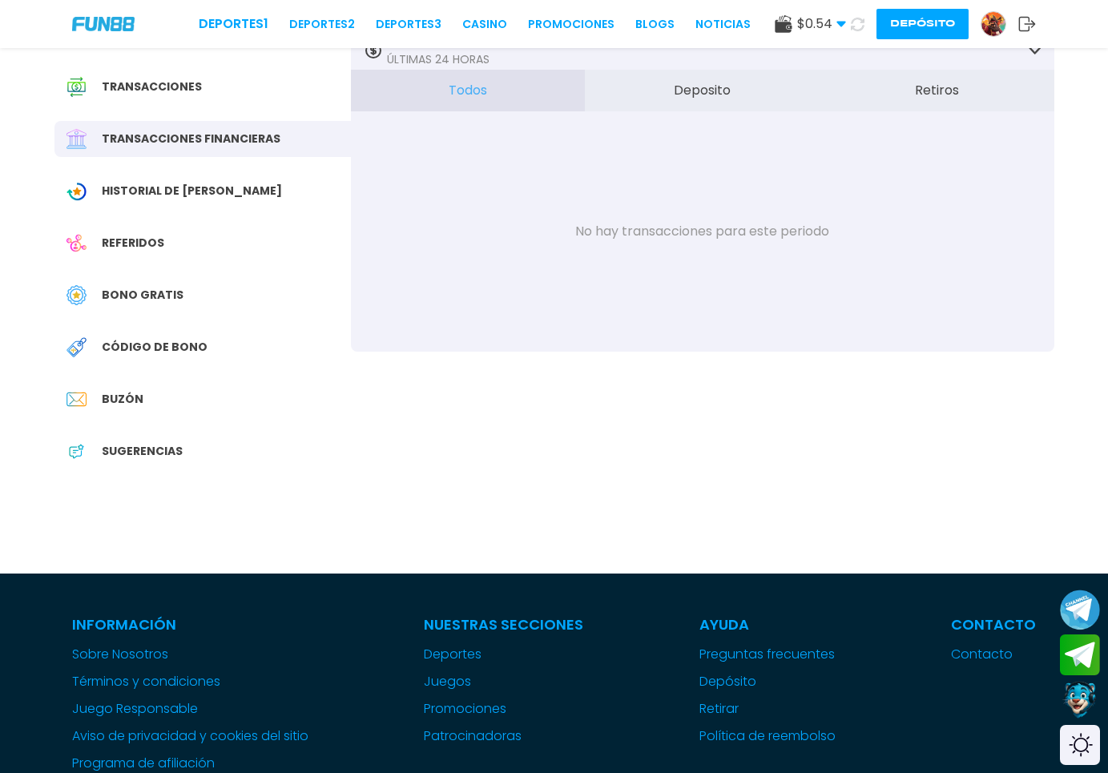
click at [119, 128] on div "Transacciones financieras" at bounding box center [202, 139] width 296 height 36
click at [486, 99] on button "Todos" at bounding box center [468, 91] width 235 height 42
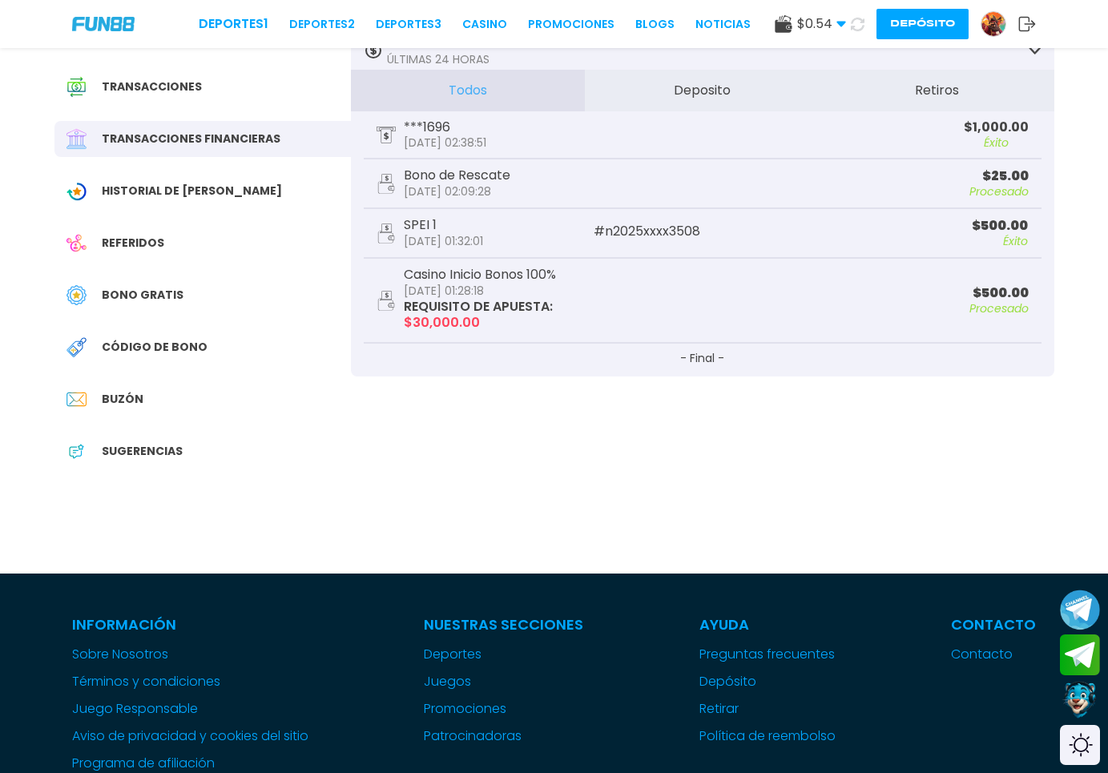
click at [1030, 26] on icon at bounding box center [1027, 24] width 18 height 16
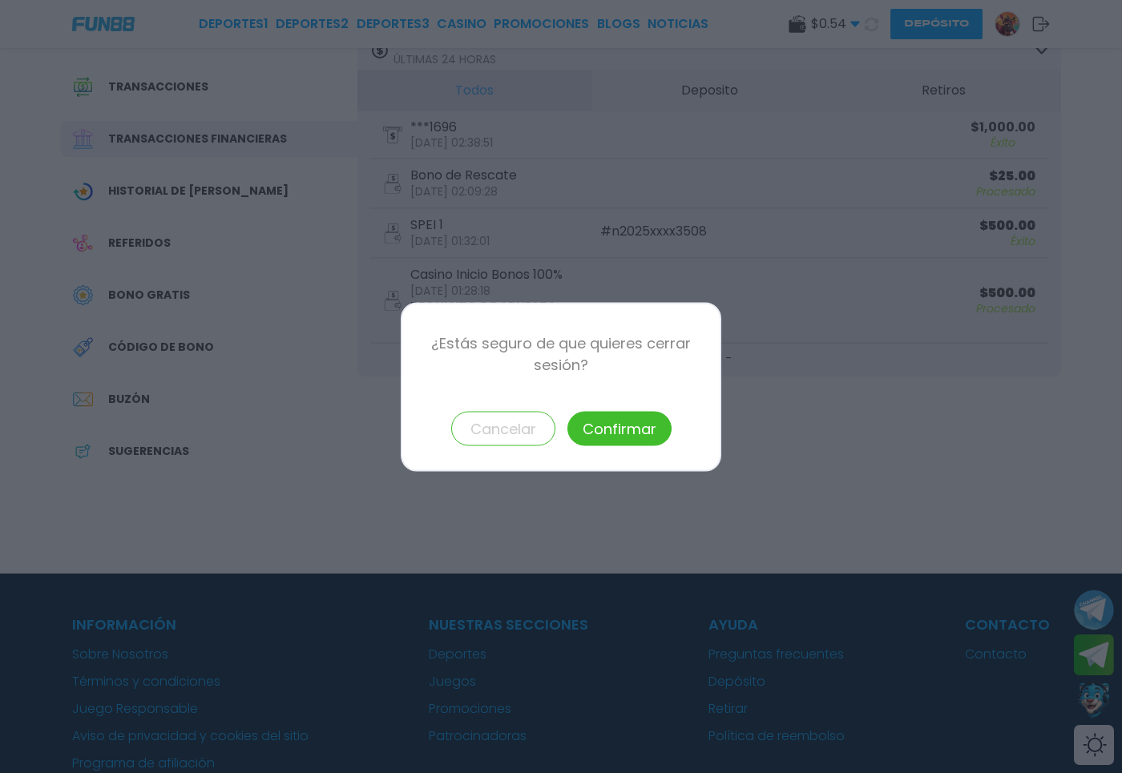
click at [623, 421] on button "Confirmar" at bounding box center [619, 428] width 104 height 34
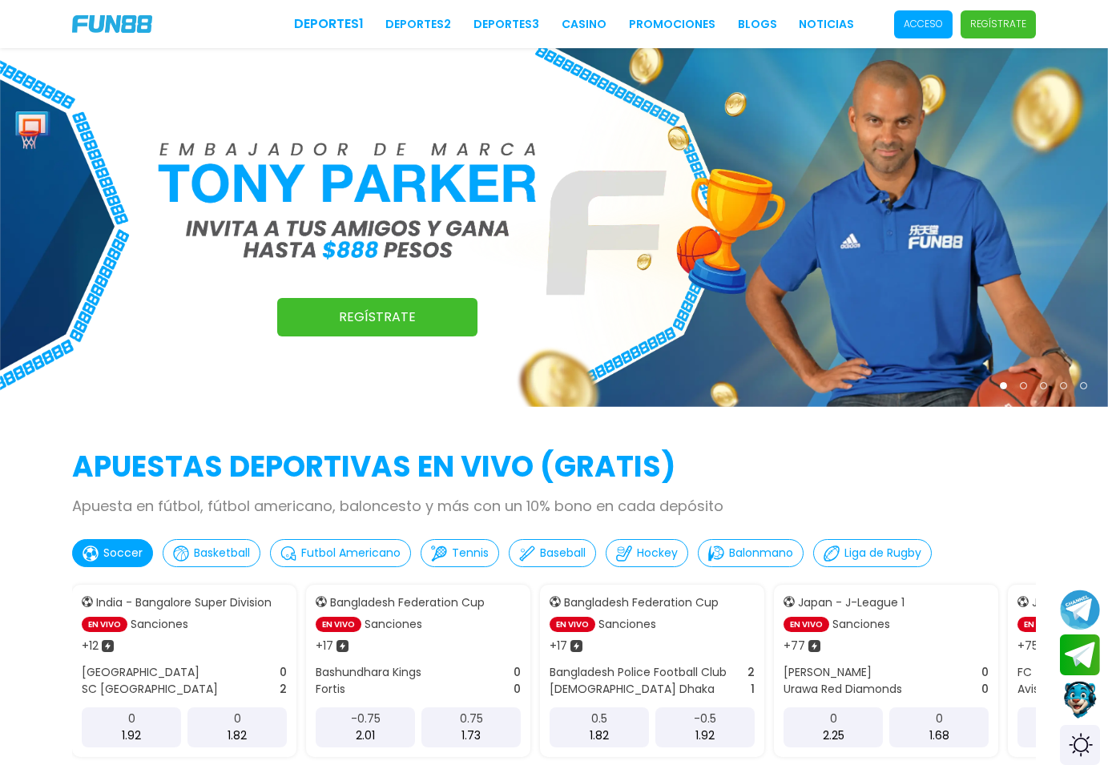
click at [921, 36] on span "Acceso" at bounding box center [923, 24] width 58 height 28
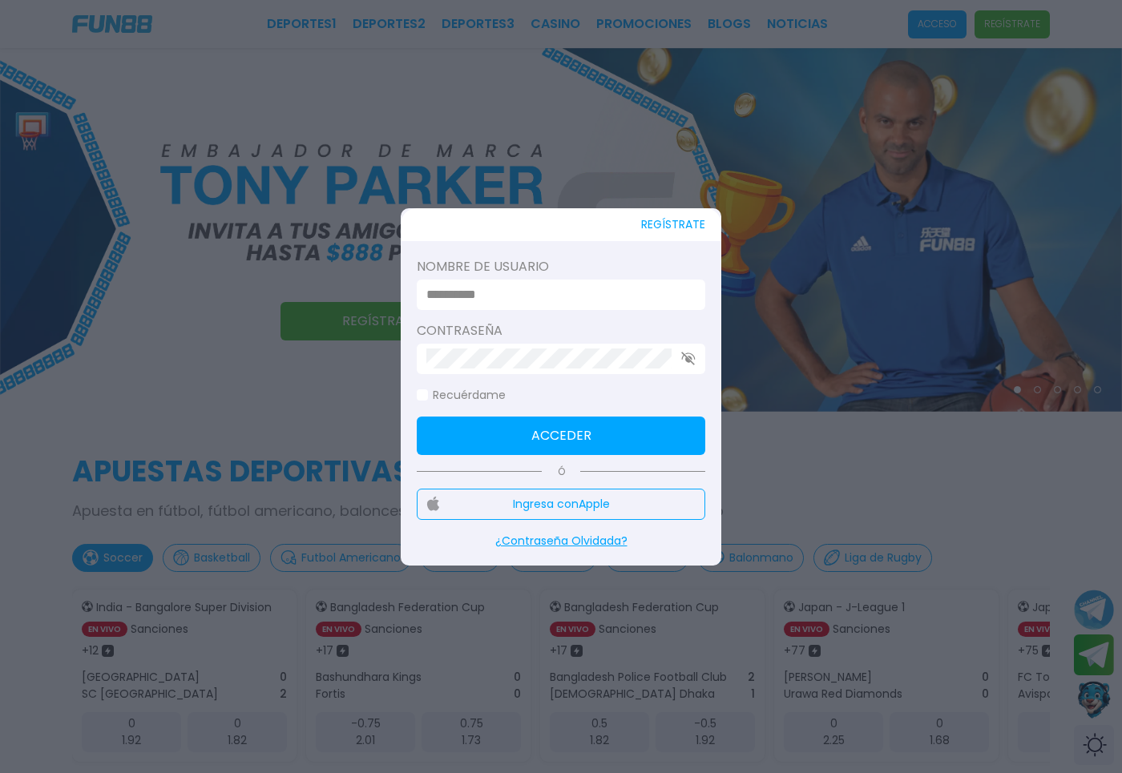
click at [585, 295] on input at bounding box center [556, 294] width 260 height 19
type input "*"
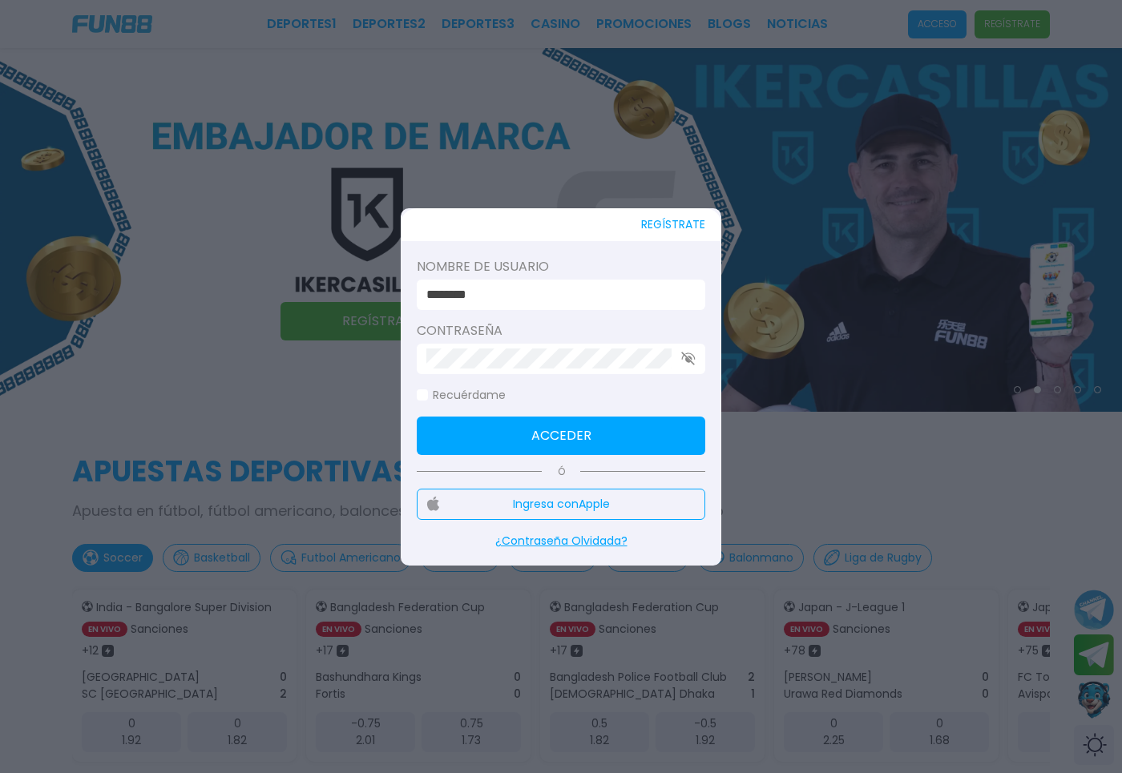
type input "********"
click at [490, 424] on button "Acceder" at bounding box center [561, 436] width 288 height 38
